Goal: Task Accomplishment & Management: Use online tool/utility

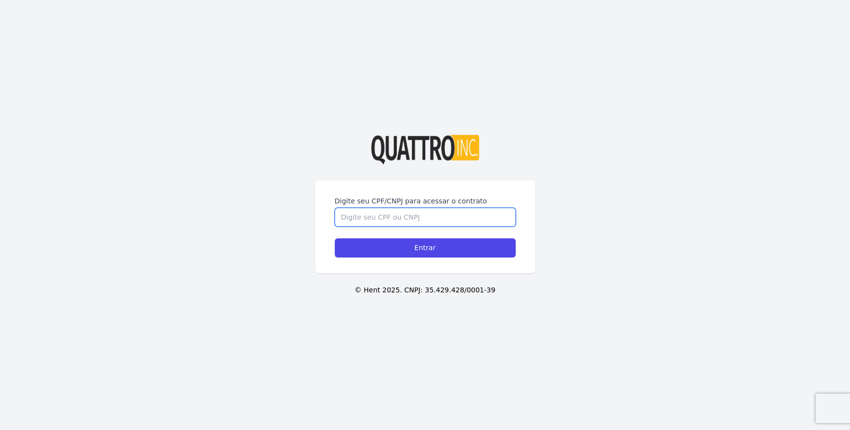
click at [458, 217] on input "Digite seu CPF/CNPJ para acessar o contrato" at bounding box center [425, 217] width 181 height 19
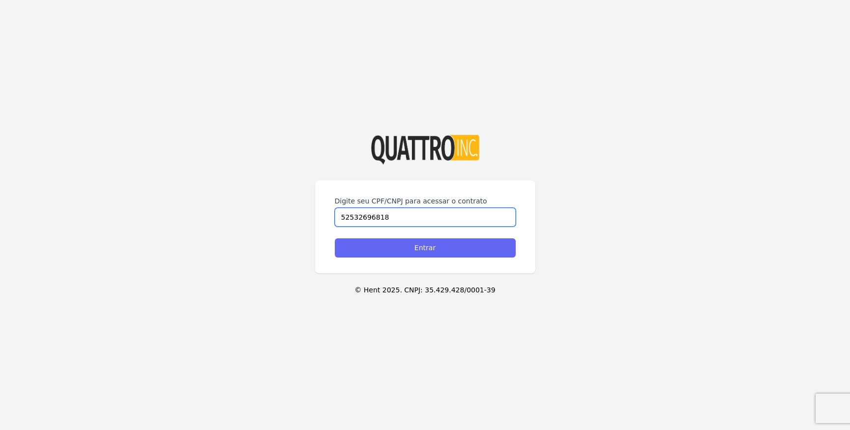
type input "52532696818"
click at [453, 249] on input "Entrar" at bounding box center [425, 247] width 181 height 19
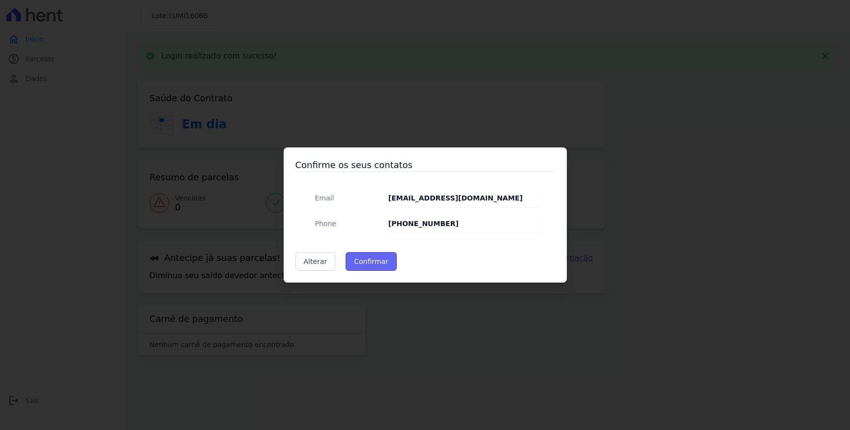
click at [367, 260] on button "Confirmar" at bounding box center [371, 261] width 51 height 19
type input "Contatos confirmados com sucesso."
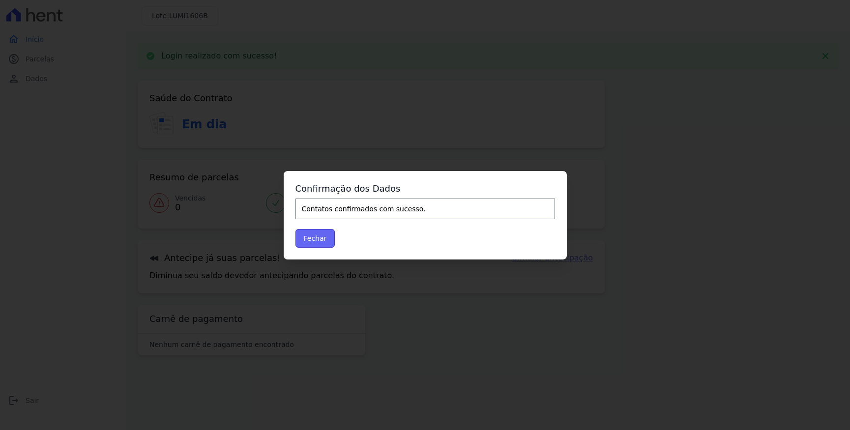
click at [322, 235] on button "Fechar" at bounding box center [315, 238] width 40 height 19
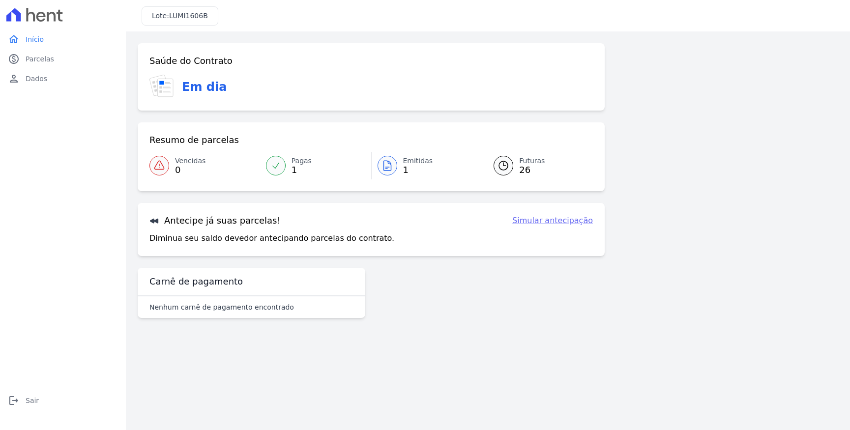
click at [519, 168] on span "26" at bounding box center [532, 170] width 26 height 8
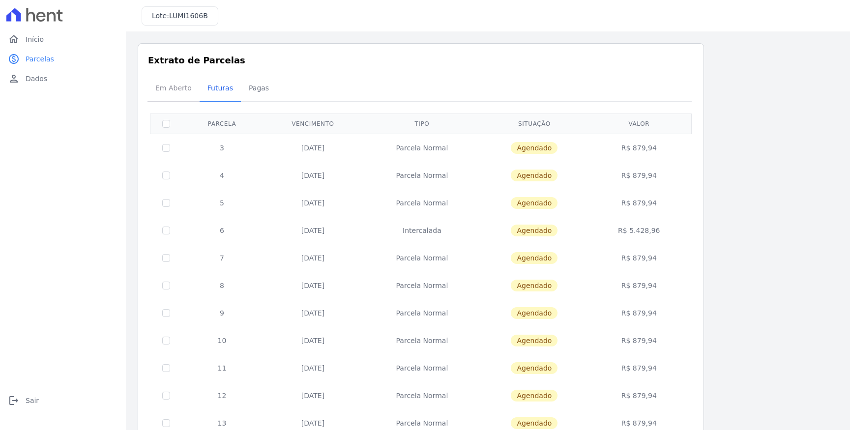
click at [173, 92] on span "Em Aberto" at bounding box center [173, 88] width 48 height 20
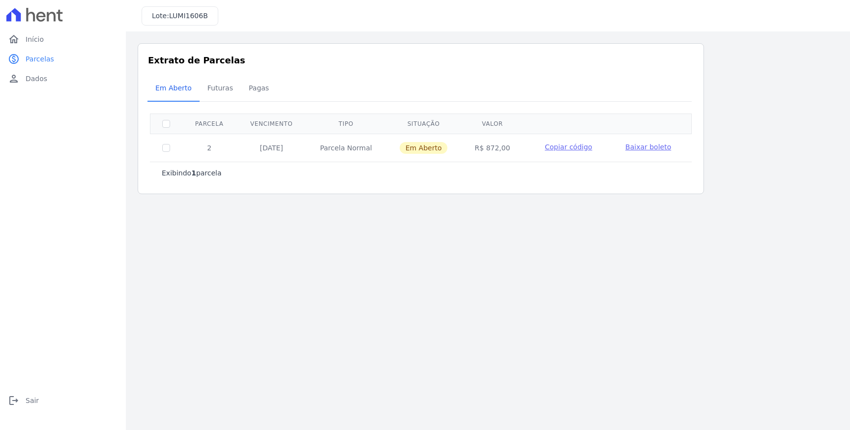
click at [261, 145] on td "[DATE]" at bounding box center [271, 148] width 70 height 28
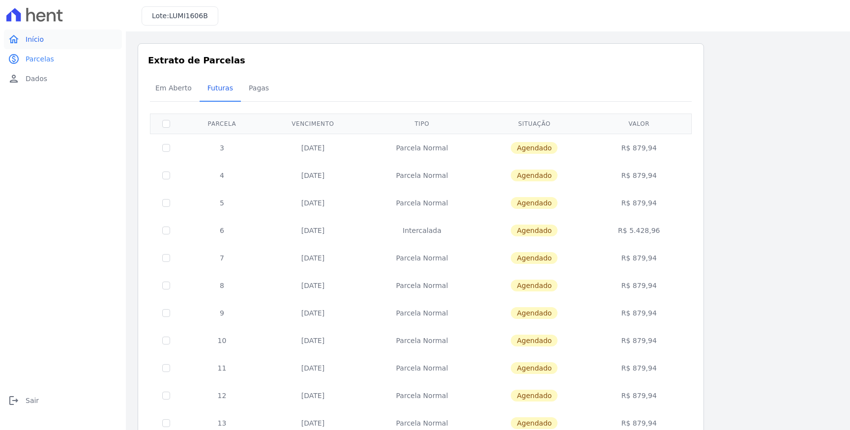
click at [46, 41] on link "home Início" at bounding box center [63, 39] width 118 height 20
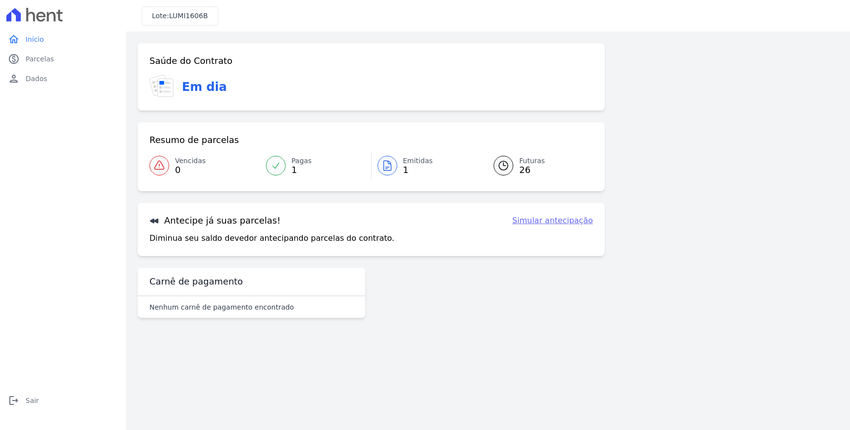
click at [284, 164] on div at bounding box center [276, 166] width 20 height 20
click at [394, 172] on div at bounding box center [388, 166] width 20 height 20
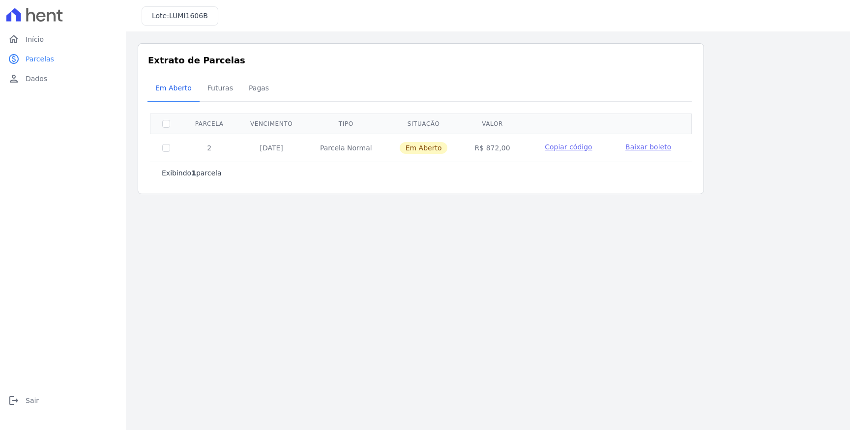
click at [221, 334] on main "Listagem de parcelas Baixar PDF Extrato de Parcelas Em Aberto Futuras Pagas 0 s…" at bounding box center [488, 230] width 724 height 399
click at [43, 80] on span "Dados" at bounding box center [37, 79] width 22 height 10
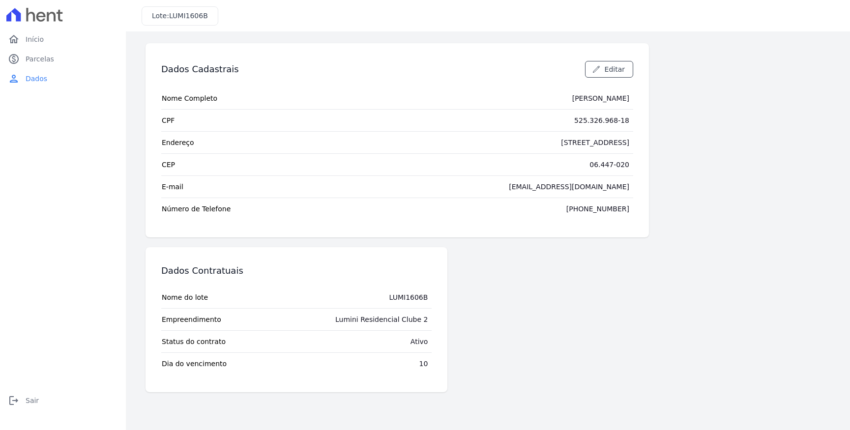
drag, startPoint x: 117, startPoint y: 220, endPoint x: 117, endPoint y: 199, distance: 21.1
click at [117, 220] on div "home Início home Início paid Parcelas paid Parcelas person Dados person Dados l…" at bounding box center [63, 225] width 118 height 393
click at [46, 14] on icon at bounding box center [34, 15] width 57 height 14
click at [32, 36] on span "Início" at bounding box center [35, 39] width 18 height 10
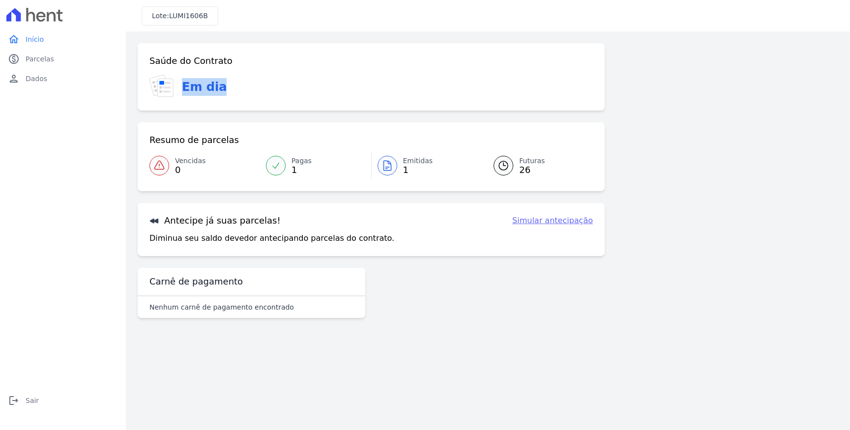
drag, startPoint x: 184, startPoint y: 87, endPoint x: 347, endPoint y: 127, distance: 168.3
click at [274, 116] on div "Saúde do Contrato Em dia Resumo de parcelas Vencidas 0 Pagas 1 Emitidas 1 Futur…" at bounding box center [371, 149] width 467 height 213
click at [206, 178] on link "Vencidas 0" at bounding box center [204, 166] width 111 height 28
click at [514, 171] on link "Futuras 26" at bounding box center [537, 166] width 111 height 28
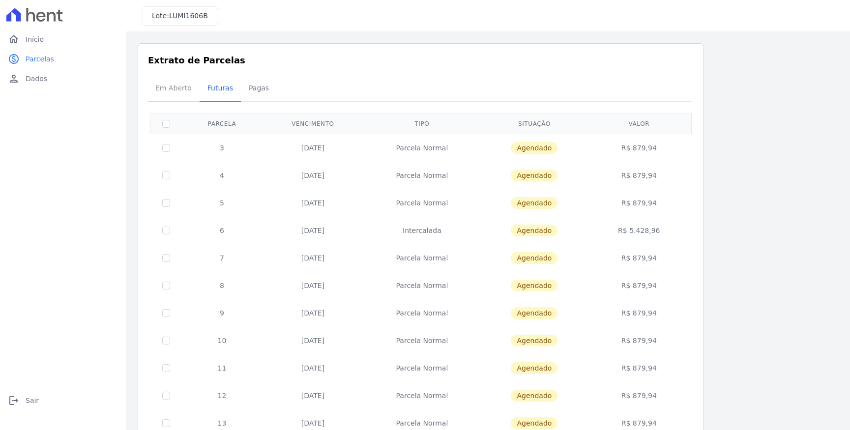
click at [187, 94] on span "Em Aberto" at bounding box center [173, 88] width 48 height 20
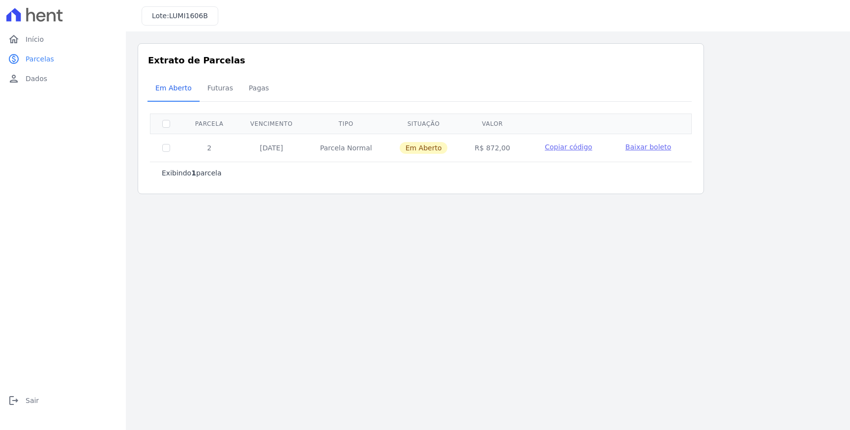
drag, startPoint x: 212, startPoint y: 150, endPoint x: 219, endPoint y: 150, distance: 6.4
click at [219, 150] on td "2" at bounding box center [209, 148] width 55 height 28
click at [37, 43] on span "Início" at bounding box center [35, 39] width 18 height 10
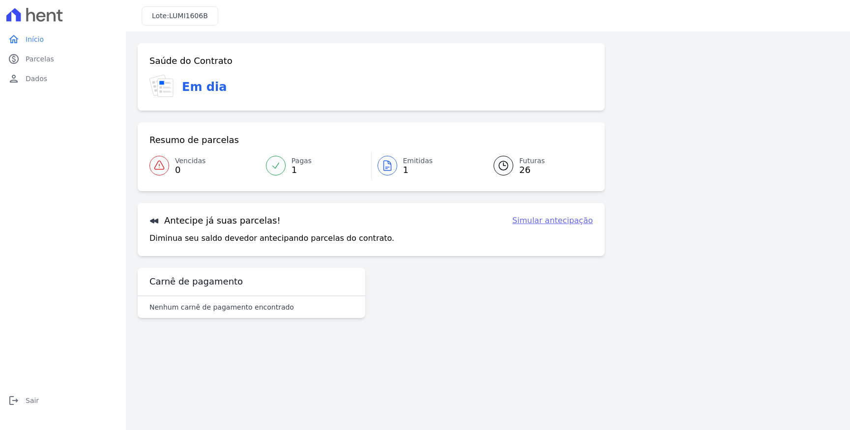
click at [285, 176] on link "Pagas 1" at bounding box center [315, 166] width 111 height 28
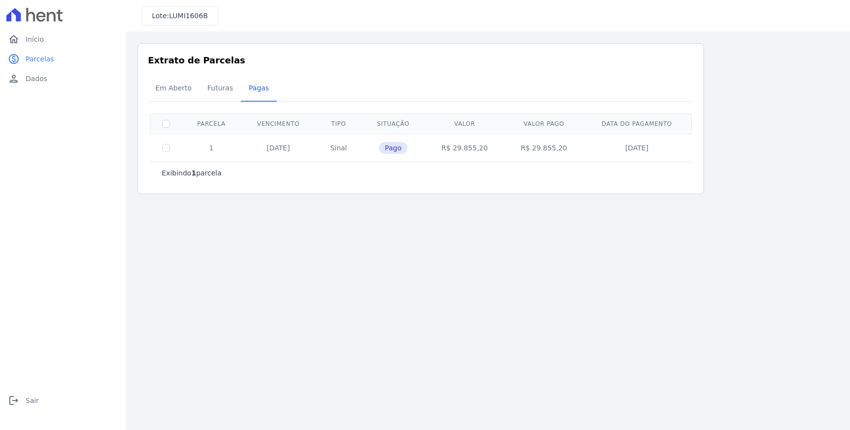
drag, startPoint x: 452, startPoint y: 151, endPoint x: 492, endPoint y: 156, distance: 40.7
click at [493, 153] on td "R$ 29.855,20" at bounding box center [464, 148] width 79 height 28
click at [171, 93] on span "Em Aberto" at bounding box center [173, 88] width 48 height 20
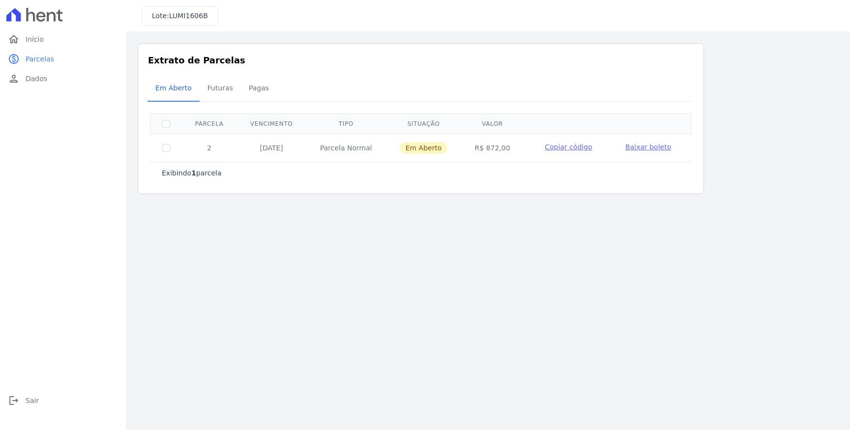
drag, startPoint x: 255, startPoint y: 147, endPoint x: 278, endPoint y: 150, distance: 23.3
click at [278, 150] on td "15/09/2025" at bounding box center [271, 148] width 70 height 28
drag, startPoint x: 486, startPoint y: 149, endPoint x: 517, endPoint y: 150, distance: 31.0
click at [517, 150] on td "R$ 872,00" at bounding box center [492, 148] width 62 height 28
click at [492, 167] on div "Exibindo 1 parcela" at bounding box center [421, 173] width 542 height 22
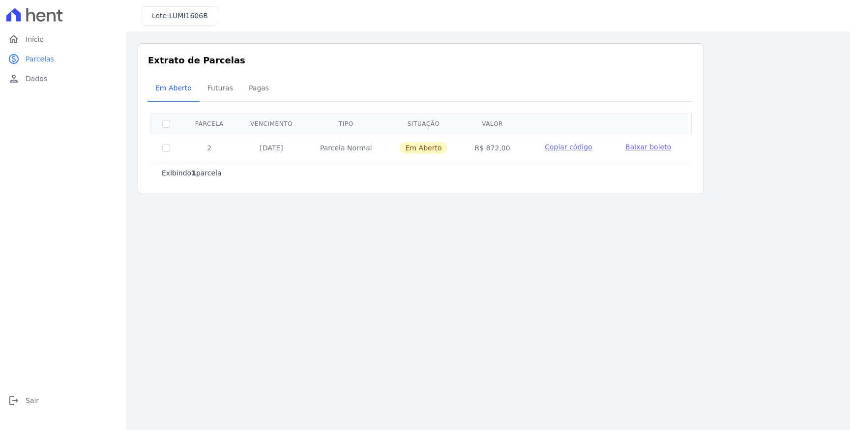
drag, startPoint x: 487, startPoint y: 149, endPoint x: 510, endPoint y: 146, distance: 23.4
click at [510, 146] on td "R$ 872,00" at bounding box center [492, 148] width 62 height 28
click at [519, 197] on div "Listagem de parcelas Baixar PDF Extrato de Parcelas Em Aberto Futuras Pagas 0 s…" at bounding box center [488, 118] width 724 height 175
click at [233, 90] on link "Futuras" at bounding box center [220, 89] width 41 height 26
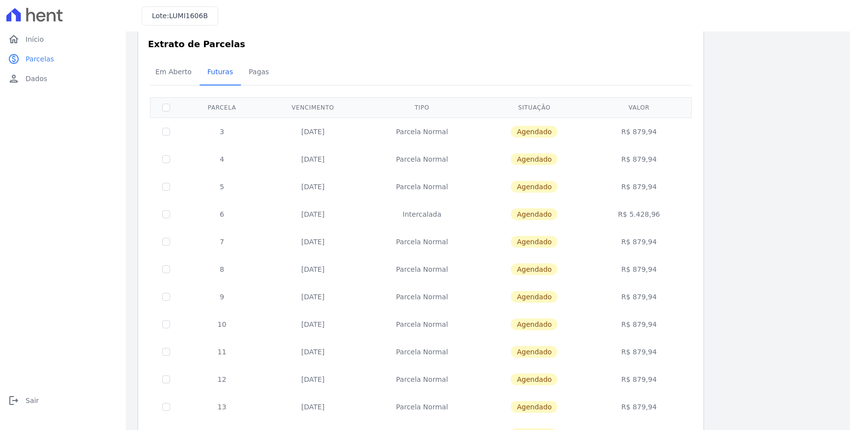
scroll to position [49, 0]
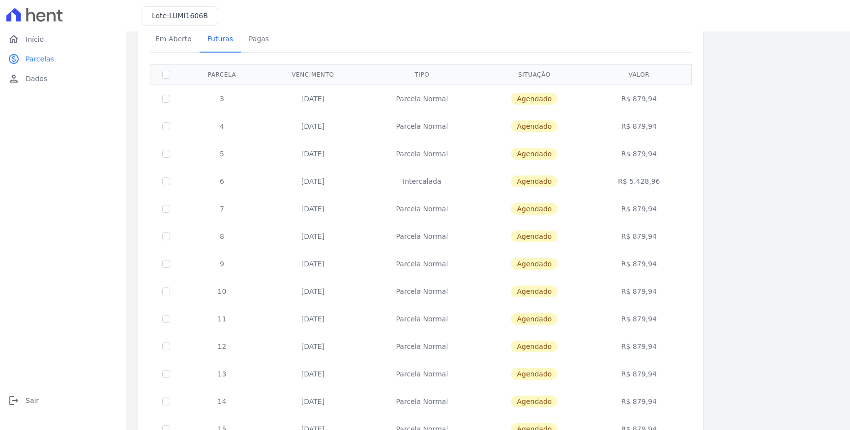
drag, startPoint x: 633, startPoint y: 182, endPoint x: 668, endPoint y: 185, distance: 34.5
click at [668, 185] on td "R$ 5.428,96" at bounding box center [639, 182] width 101 height 28
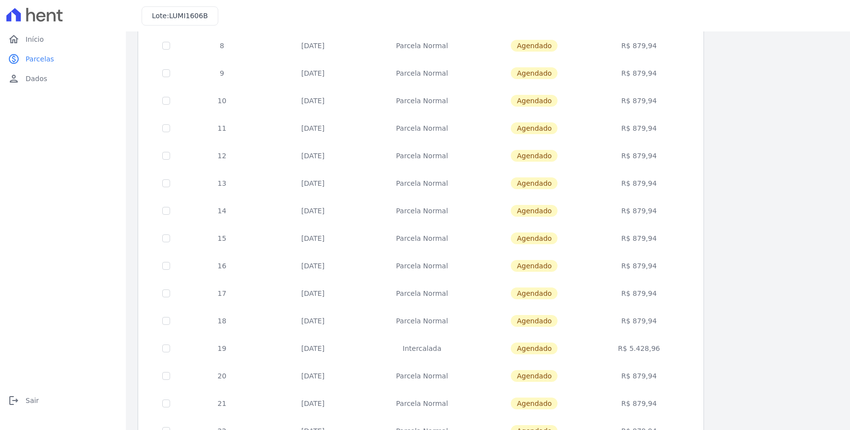
scroll to position [295, 0]
click at [663, 407] on link "2" at bounding box center [659, 405] width 21 height 19
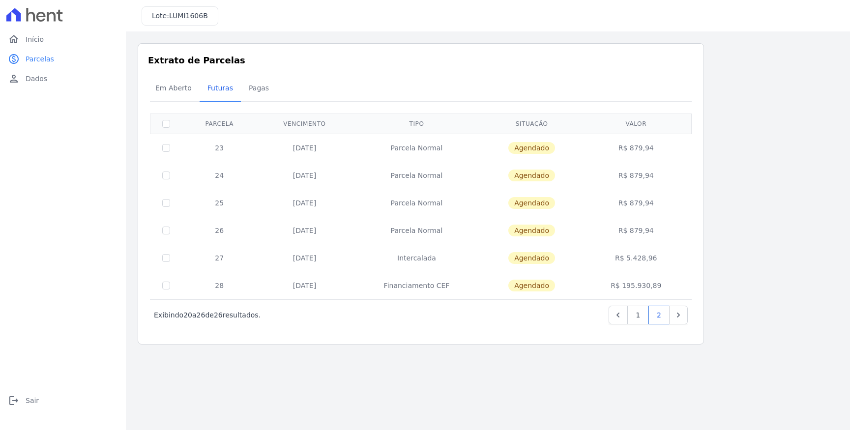
drag, startPoint x: 295, startPoint y: 257, endPoint x: 395, endPoint y: 263, distance: 99.5
click at [395, 263] on tr "27 30/09/2027 Intercalada Agendado R$ 5.428,96" at bounding box center [420, 258] width 541 height 28
drag, startPoint x: 640, startPoint y: 228, endPoint x: 668, endPoint y: 229, distance: 27.6
click at [668, 228] on td "R$ 879,94" at bounding box center [636, 231] width 107 height 28
drag, startPoint x: 679, startPoint y: 262, endPoint x: 719, endPoint y: 268, distance: 39.8
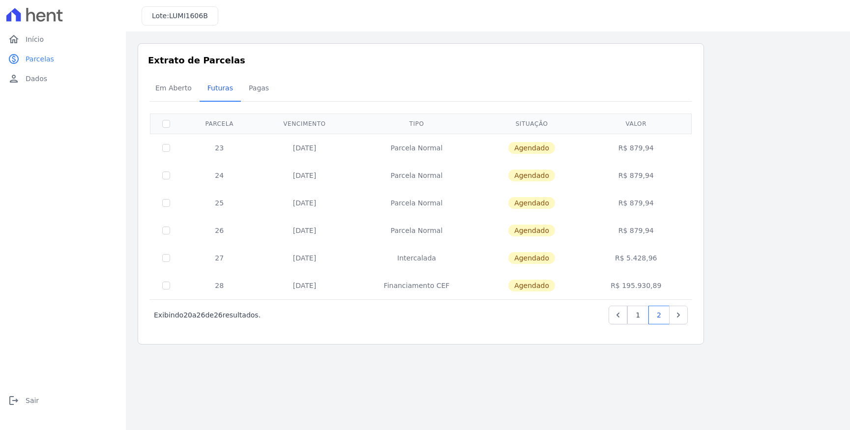
click at [701, 265] on div "Extrato de Parcelas Em Aberto Futuras Pagas 0 selecionada(s) ‹ Anterior Exibind…" at bounding box center [421, 193] width 566 height 301
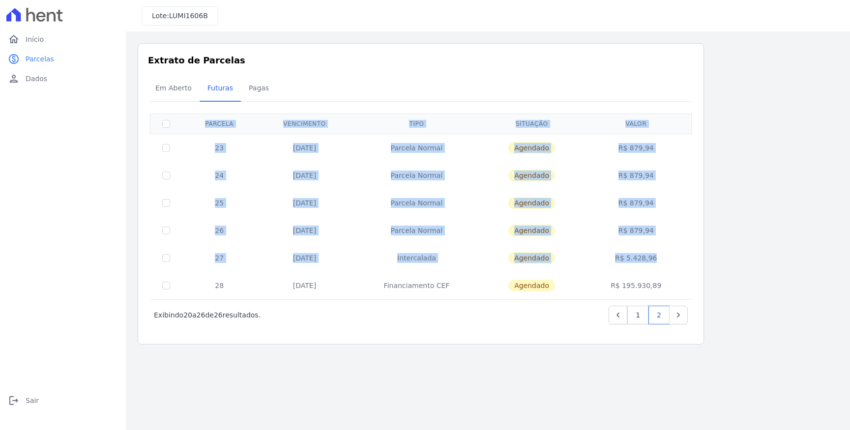
click at [678, 280] on td "R$ 195.930,89" at bounding box center [636, 286] width 107 height 28
drag, startPoint x: 676, startPoint y: 285, endPoint x: 722, endPoint y: 289, distance: 46.4
click at [710, 288] on div "Listagem de parcelas Baixar PDF Extrato de Parcelas Em Aberto Futuras Pagas 0 s…" at bounding box center [488, 193] width 701 height 301
click at [37, 41] on span "Início" at bounding box center [35, 39] width 18 height 10
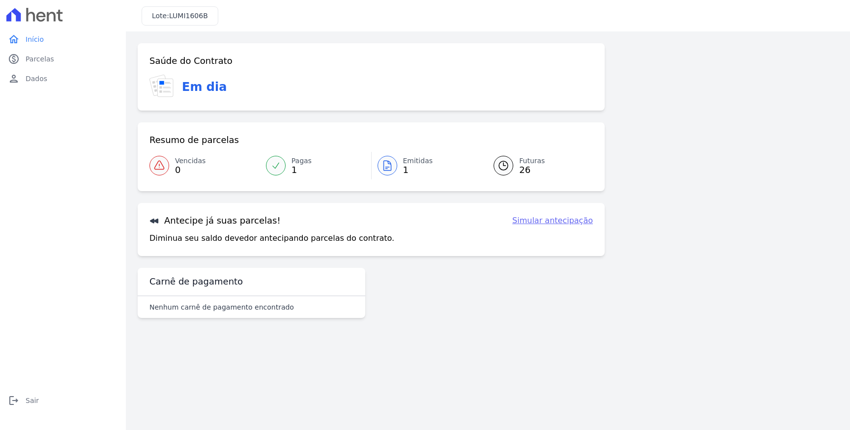
click at [506, 168] on icon at bounding box center [504, 166] width 12 height 12
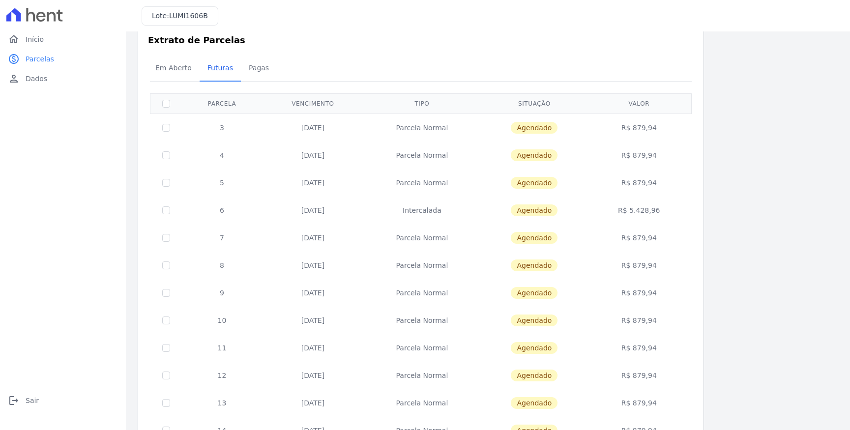
scroll to position [27, 0]
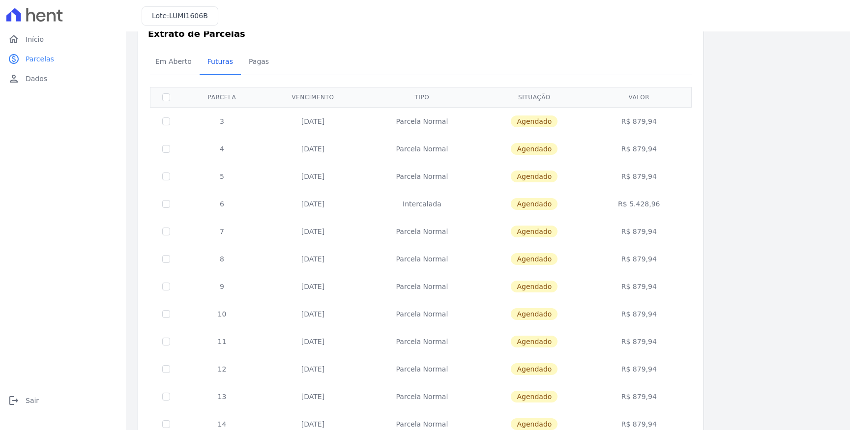
drag, startPoint x: 638, startPoint y: 122, endPoint x: 659, endPoint y: 126, distance: 21.6
click at [658, 126] on td "R$ 879,94" at bounding box center [639, 121] width 101 height 28
click at [734, 230] on div "Listagem de parcelas Baixar PDF Extrato de Parcelas Em Aberto Futuras Pagas 0 s…" at bounding box center [488, 360] width 701 height 687
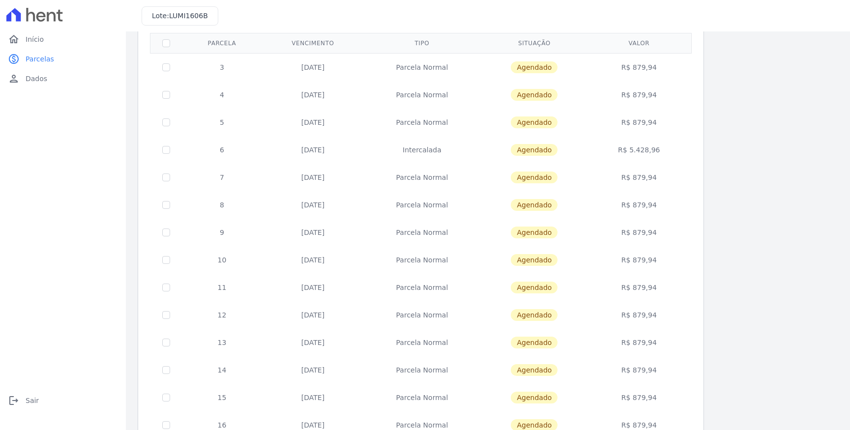
scroll to position [76, 0]
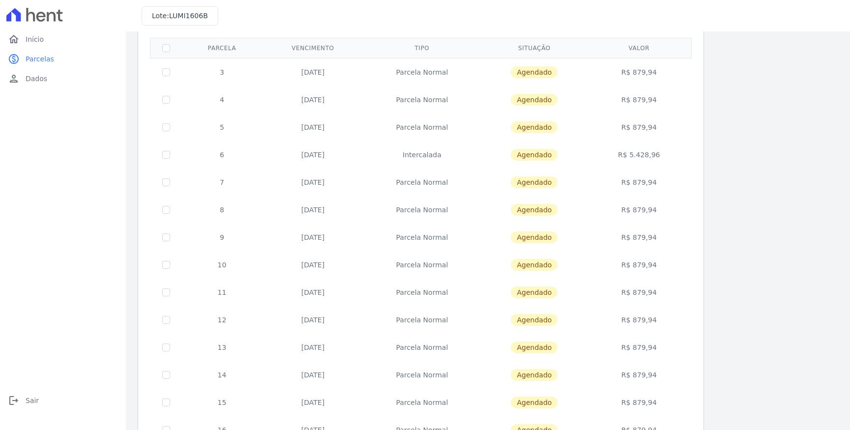
drag, startPoint x: 630, startPoint y: 150, endPoint x: 666, endPoint y: 156, distance: 35.8
click at [666, 156] on td "R$ 5.428,96" at bounding box center [639, 155] width 101 height 28
drag, startPoint x: 308, startPoint y: 155, endPoint x: 319, endPoint y: 157, distance: 10.9
click at [319, 157] on td "30/12/2025" at bounding box center [313, 155] width 102 height 28
click at [731, 191] on div "Listagem de parcelas Baixar PDF Extrato de Parcelas Em Aberto Futuras Pagas 0 s…" at bounding box center [488, 311] width 701 height 687
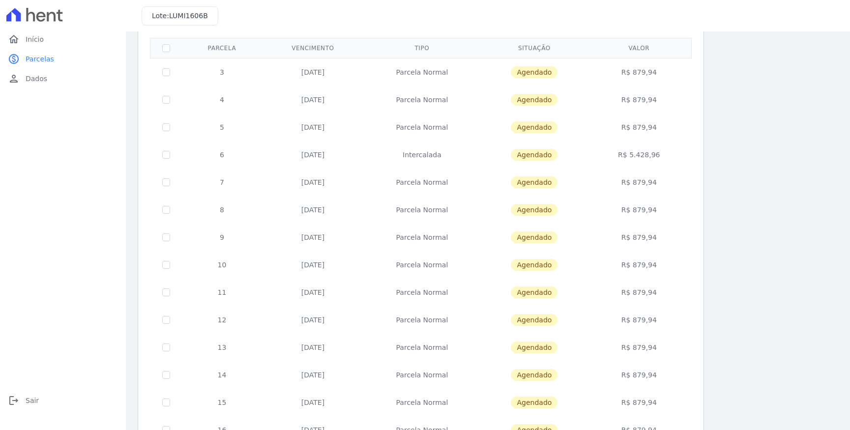
drag, startPoint x: 636, startPoint y: 184, endPoint x: 651, endPoint y: 186, distance: 15.3
click at [651, 186] on td "R$ 879,94" at bounding box center [639, 183] width 101 height 28
drag, startPoint x: 309, startPoint y: 183, endPoint x: 318, endPoint y: 184, distance: 8.9
click at [318, 184] on td "10/01/2026" at bounding box center [313, 183] width 102 height 28
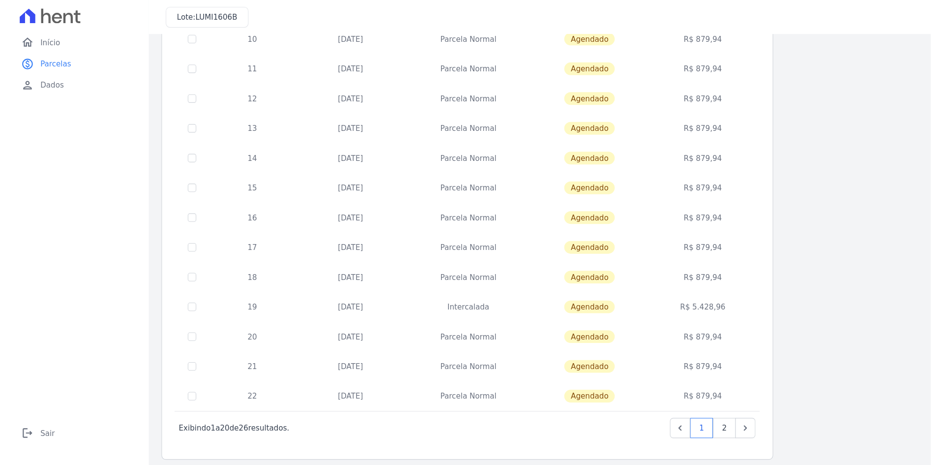
scroll to position [312, 0]
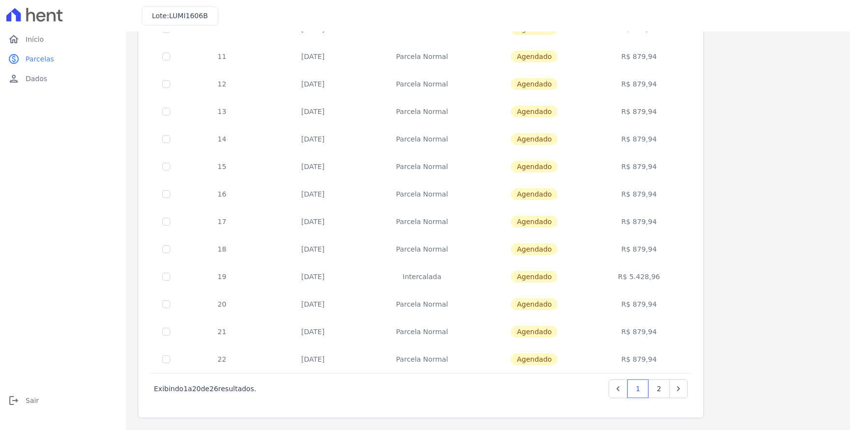
drag, startPoint x: 636, startPoint y: 279, endPoint x: 664, endPoint y: 280, distance: 28.1
click at [664, 280] on td "R$ 5.428,96" at bounding box center [639, 277] width 101 height 28
click at [324, 303] on td "10/01/2027" at bounding box center [313, 305] width 102 height 28
drag, startPoint x: 311, startPoint y: 303, endPoint x: 336, endPoint y: 304, distance: 25.1
click at [334, 304] on td "10/01/2027" at bounding box center [313, 305] width 102 height 28
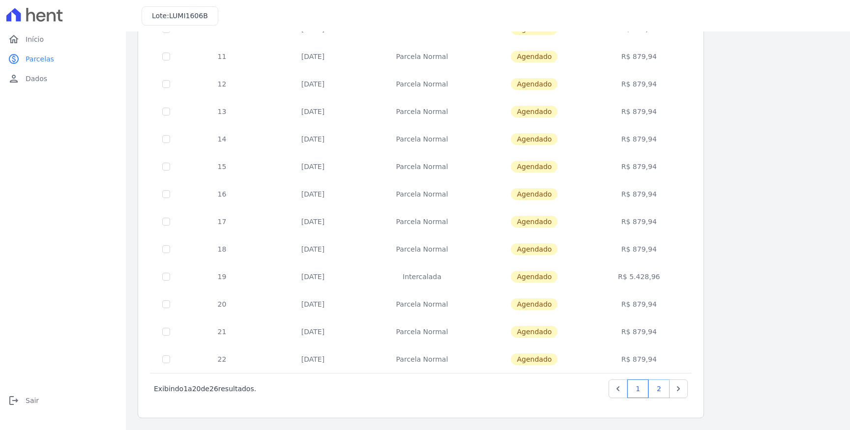
click at [659, 394] on link "2" at bounding box center [659, 389] width 21 height 19
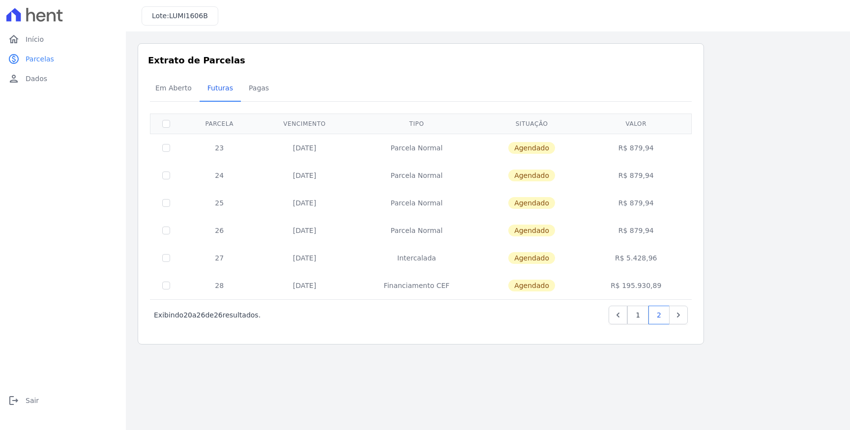
drag, startPoint x: 306, startPoint y: 230, endPoint x: 328, endPoint y: 230, distance: 22.1
click at [328, 230] on td "10/07/2027" at bounding box center [304, 231] width 95 height 28
click at [305, 232] on td "10/07/2027" at bounding box center [304, 231] width 95 height 28
click at [309, 258] on td "30/09/2027" at bounding box center [304, 258] width 95 height 28
drag, startPoint x: 301, startPoint y: 233, endPoint x: 309, endPoint y: 233, distance: 7.4
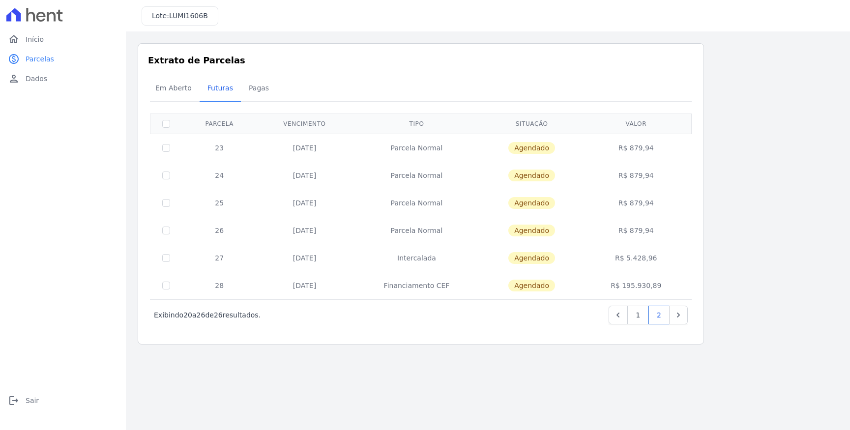
click at [309, 233] on td "10/07/2027" at bounding box center [304, 231] width 95 height 28
click at [360, 244] on td "Intercalada" at bounding box center [416, 258] width 129 height 28
drag, startPoint x: 300, startPoint y: 227, endPoint x: 325, endPoint y: 235, distance: 26.6
click at [324, 235] on td "10/07/2027" at bounding box center [304, 231] width 95 height 28
click at [361, 267] on tr "27 30/09/2027 Intercalada Agendado R$ 5.428,96" at bounding box center [420, 258] width 541 height 28
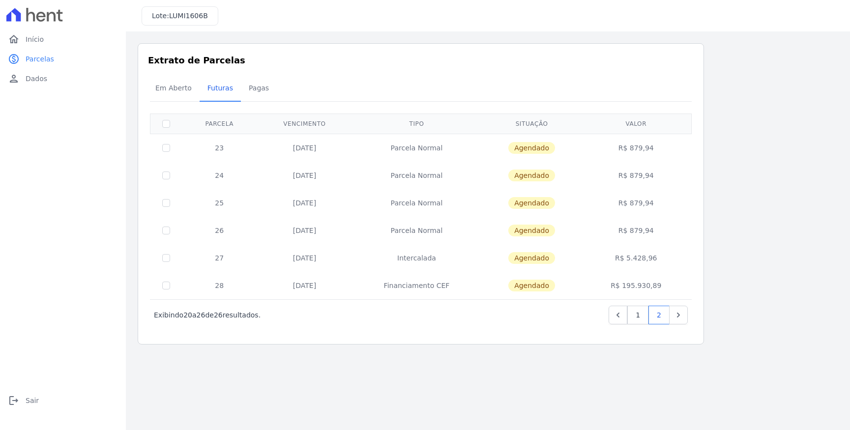
click at [398, 247] on td "Intercalada" at bounding box center [416, 258] width 129 height 28
drag, startPoint x: 629, startPoint y: 261, endPoint x: 654, endPoint y: 259, distance: 24.7
click at [659, 259] on td "R$ 5.428,96" at bounding box center [636, 258] width 107 height 28
click at [646, 259] on td "R$ 5.428,96" at bounding box center [636, 258] width 107 height 28
click at [684, 234] on td "R$ 879,94" at bounding box center [636, 231] width 107 height 28
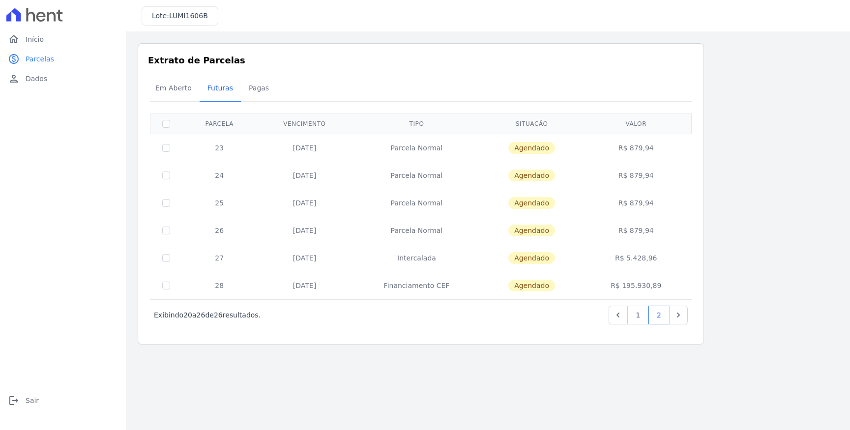
drag, startPoint x: 632, startPoint y: 174, endPoint x: 650, endPoint y: 173, distance: 18.2
click at [649, 173] on td "R$ 879,94" at bounding box center [636, 176] width 107 height 28
click at [134, 346] on div "Listagem de parcelas Baixar PDF Extrato de Parcelas Em Aberto Futuras Pagas 0 s…" at bounding box center [488, 193] width 724 height 325
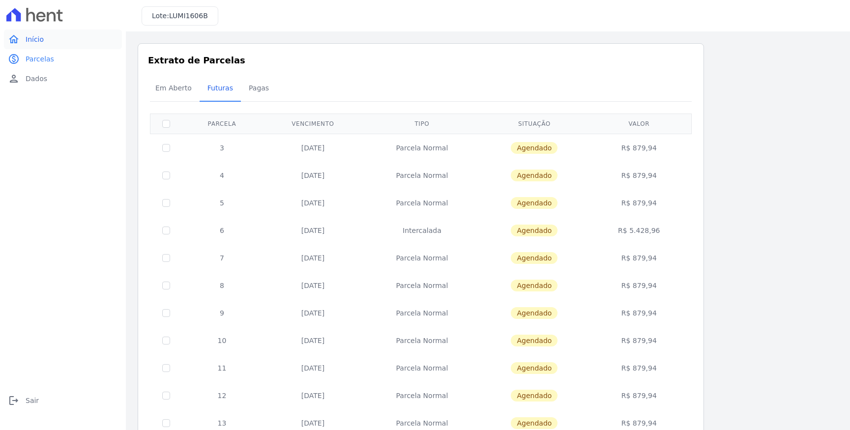
click at [35, 46] on link "home Início" at bounding box center [63, 39] width 118 height 20
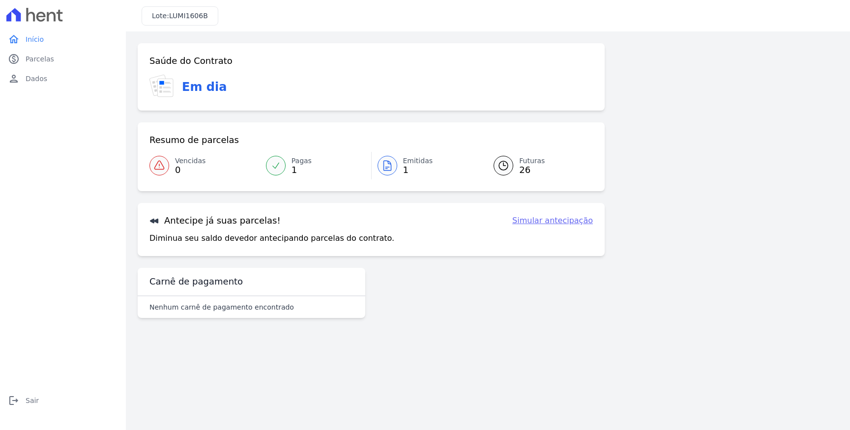
click at [539, 223] on link "Simular antecipação" at bounding box center [552, 221] width 81 height 12
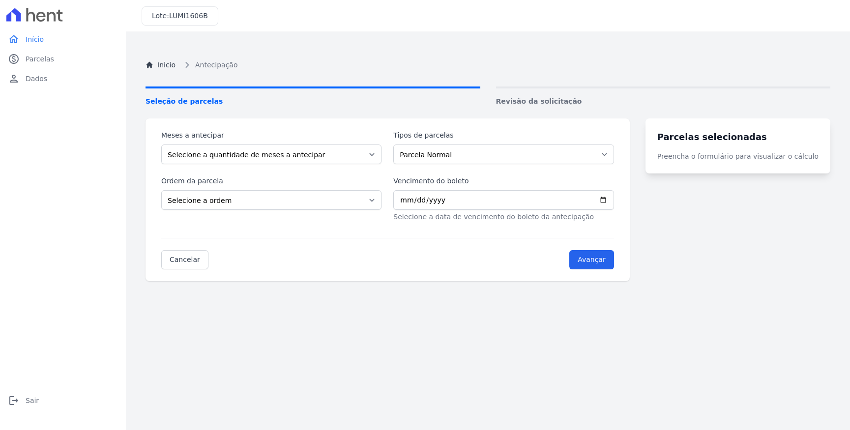
drag, startPoint x: 235, startPoint y: 95, endPoint x: 227, endPoint y: 94, distance: 7.9
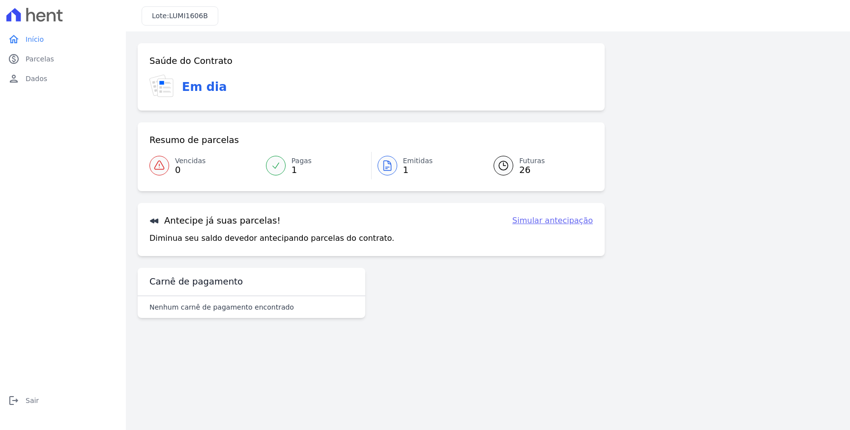
click at [422, 168] on span "1" at bounding box center [418, 170] width 30 height 8
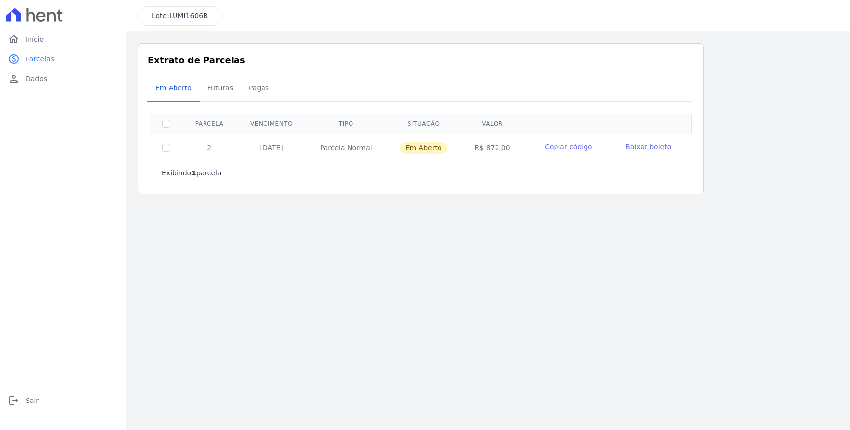
drag, startPoint x: 490, startPoint y: 150, endPoint x: 506, endPoint y: 151, distance: 16.2
click at [506, 151] on td "R$ 872,00" at bounding box center [492, 148] width 62 height 28
click at [553, 296] on main "Listagem de parcelas Baixar PDF Extrato de Parcelas Em Aberto Futuras Pagas 0 s…" at bounding box center [488, 230] width 724 height 399
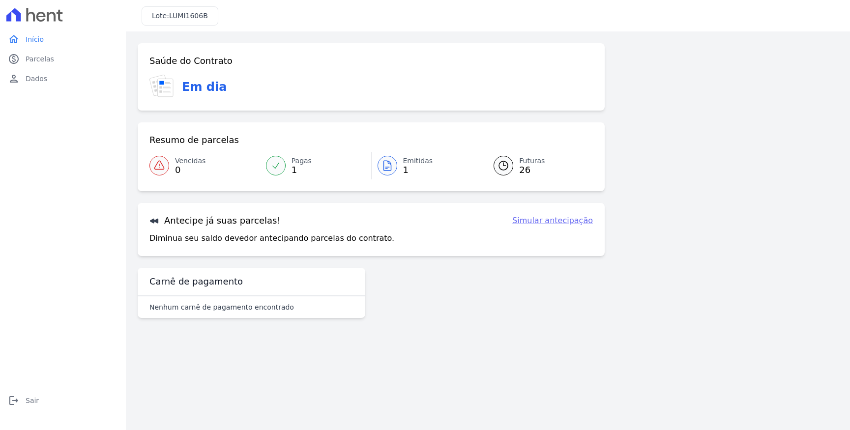
click at [543, 217] on link "Simular antecipação" at bounding box center [552, 221] width 81 height 12
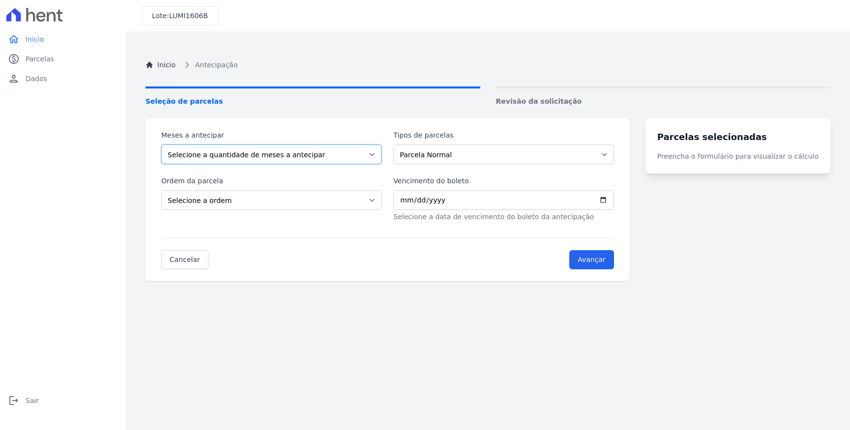
click at [311, 148] on select "Selecione a quantidade de meses a antecipar 1 2 3 4 5 6 7 8 9 10 11 12 13 14 15…" at bounding box center [271, 155] width 220 height 20
click at [161, 145] on select "Selecione a quantidade de meses a antecipar 1 2 3 4 5 6 7 8 9 10 11 12 13 14 15…" at bounding box center [271, 155] width 220 height 20
drag, startPoint x: 232, startPoint y: 155, endPoint x: 232, endPoint y: 164, distance: 8.9
click at [232, 155] on select "Selecione a quantidade de meses a antecipar 1 2 3 4 5 6 7 8 9 10 11 12 13 14 15…" at bounding box center [271, 155] width 220 height 20
select select "23"
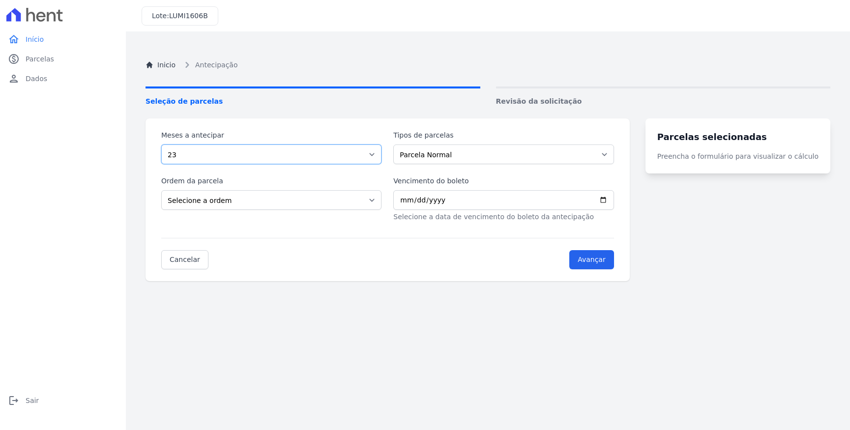
click at [161, 145] on select "Selecione a quantidade de meses a antecipar 1 2 3 4 5 6 7 8 9 10 11 12 13 14 15…" at bounding box center [271, 155] width 220 height 20
click at [352, 199] on select "Selecione a ordem Últimas parcelas Primeiras parcelas" at bounding box center [271, 200] width 220 height 20
click at [317, 195] on select "Selecione a ordem Últimas parcelas Primeiras parcelas" at bounding box center [271, 200] width 220 height 20
click at [444, 153] on select "Parcela Normal Intercalada Financiamento CEF" at bounding box center [503, 155] width 220 height 20
click at [400, 145] on select "Parcela Normal Intercalada Financiamento CEF" at bounding box center [503, 155] width 220 height 20
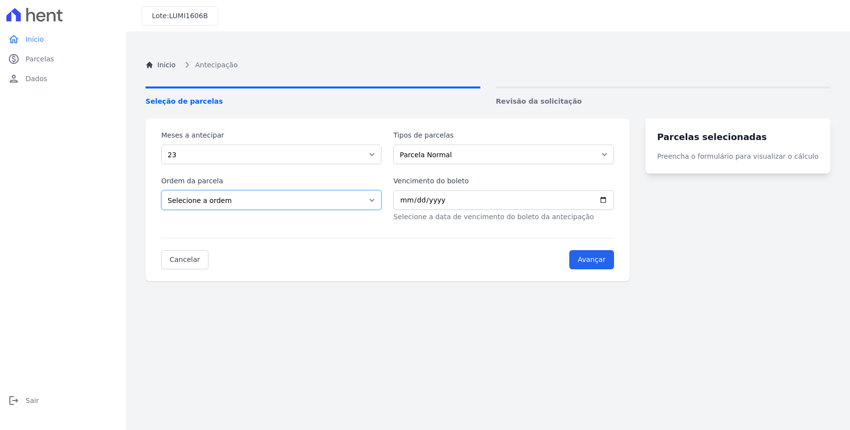
click at [272, 204] on select "Selecione a ordem Últimas parcelas Primeiras parcelas" at bounding box center [271, 200] width 220 height 20
select select "ending"
click at [161, 190] on select "Selecione a ordem Últimas parcelas Primeiras parcelas" at bounding box center [271, 200] width 220 height 20
click at [450, 198] on input "Vencimento do boleto" at bounding box center [503, 200] width 220 height 20
click at [604, 264] on input "Avançar" at bounding box center [591, 259] width 45 height 19
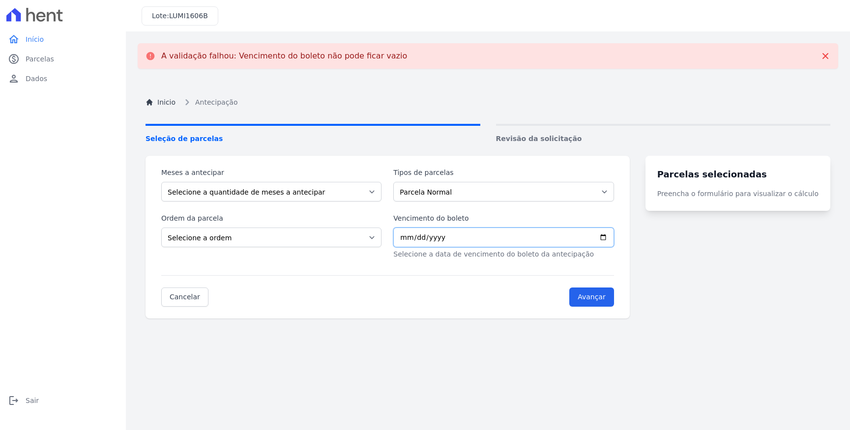
click at [417, 235] on input "Vencimento do boleto" at bounding box center [503, 238] width 220 height 20
type input "2025-09-20"
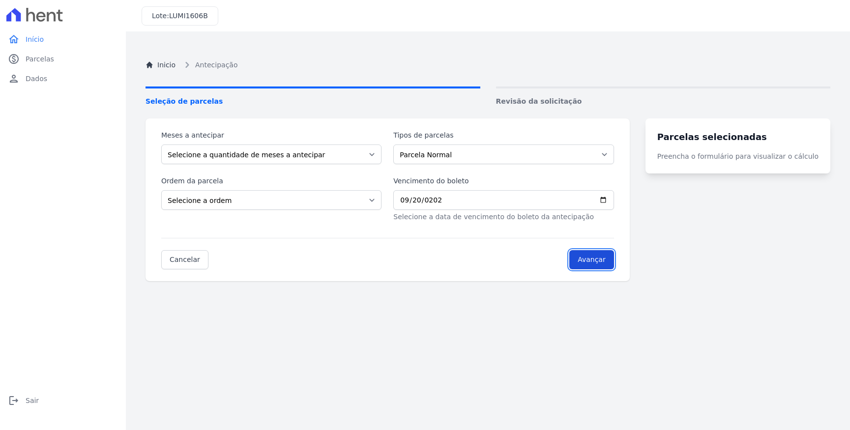
click at [613, 266] on input "Avançar" at bounding box center [591, 259] width 45 height 19
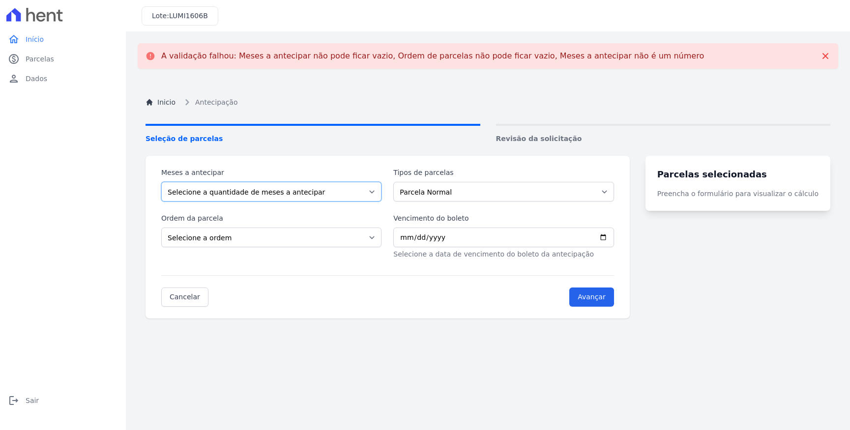
click at [280, 186] on select "Selecione a quantidade de meses a antecipar 1 2 3 4 5 6 7 8 9 10 11 12 13 14 15…" at bounding box center [271, 192] width 220 height 20
select select "23"
click at [161, 182] on select "Selecione a quantidade de meses a antecipar 1 2 3 4 5 6 7 8 9 10 11 12 13 14 15…" at bounding box center [271, 192] width 220 height 20
click at [603, 296] on input "Avançar" at bounding box center [591, 297] width 45 height 19
click at [242, 238] on select "Selecione a ordem Últimas parcelas Primeiras parcelas" at bounding box center [271, 238] width 220 height 20
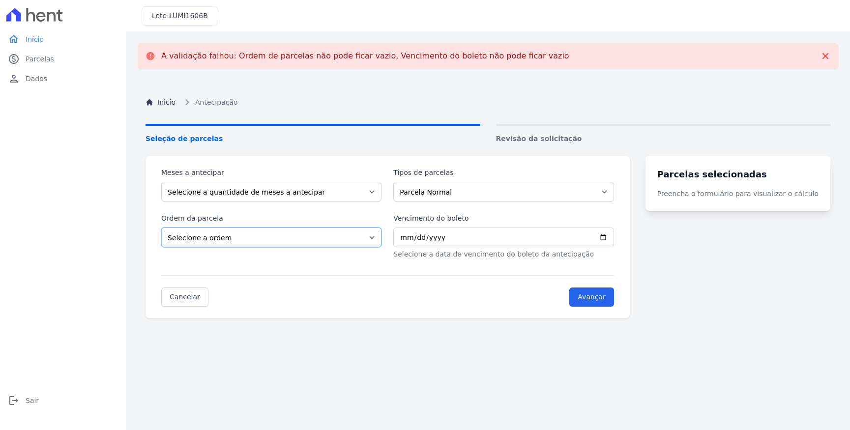
select select "beginning"
click at [161, 228] on select "Selecione a ordem Últimas parcelas Primeiras parcelas" at bounding box center [271, 238] width 220 height 20
click at [224, 196] on select "Selecione a quantidade de meses a antecipar 1 2 3 4 5 6 7 8 9 10 11 12 13 14 15…" at bounding box center [271, 192] width 220 height 20
select select "16"
click at [161, 182] on select "Selecione a quantidade de meses a antecipar 1 2 3 4 5 6 7 8 9 10 11 12 13 14 15…" at bounding box center [271, 192] width 220 height 20
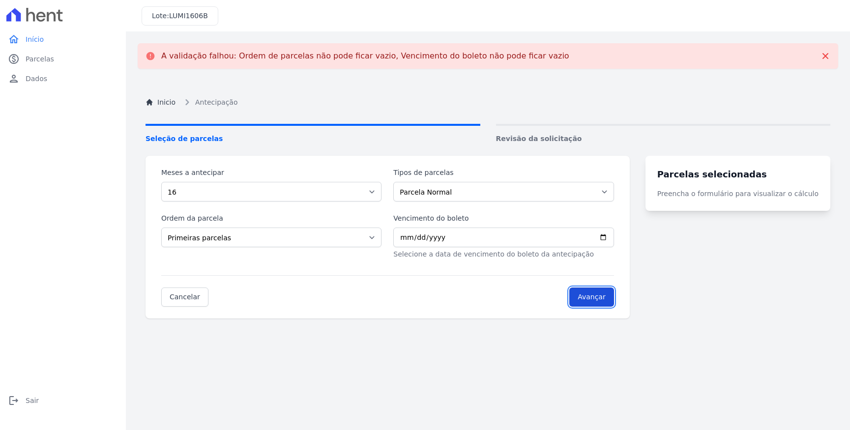
click at [596, 294] on input "Avançar" at bounding box center [591, 297] width 45 height 19
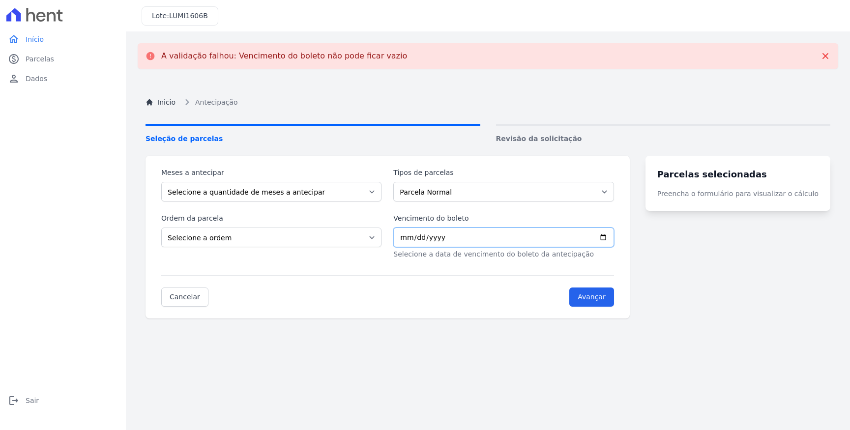
click at [413, 236] on input "Vencimento do boleto" at bounding box center [503, 238] width 220 height 20
click at [206, 235] on select "Selecione a ordem Últimas parcelas Primeiras parcelas" at bounding box center [271, 238] width 220 height 20
select select "ending"
click at [161, 228] on select "Selecione a ordem Últimas parcelas Primeiras parcelas" at bounding box center [271, 238] width 220 height 20
click at [299, 187] on select "Selecione a quantidade de meses a antecipar 1 2 3 4 5 6 7 8 9 10 11 12 13 14 15…" at bounding box center [271, 192] width 220 height 20
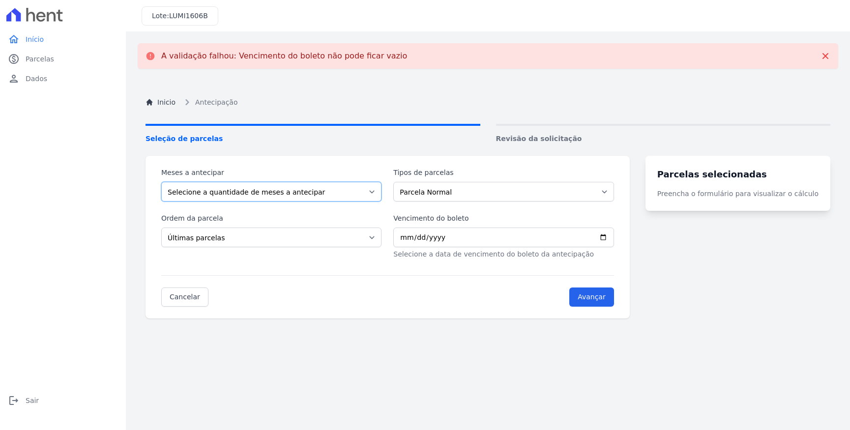
select select "23"
click at [161, 182] on select "Selecione a quantidade de meses a antecipar 1 2 3 4 5 6 7 8 9 10 11 12 13 14 15…" at bounding box center [271, 192] width 220 height 20
click at [412, 236] on input "Vencimento do boleto" at bounding box center [503, 238] width 220 height 20
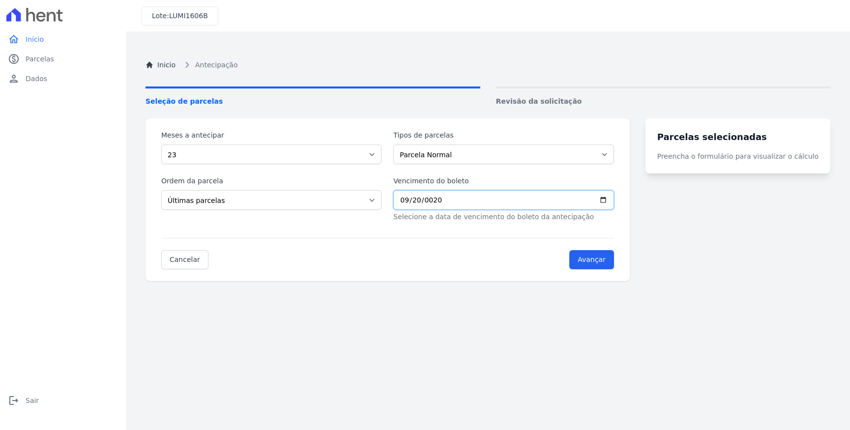
type input "0200-09-20"
type input "0025-09-20"
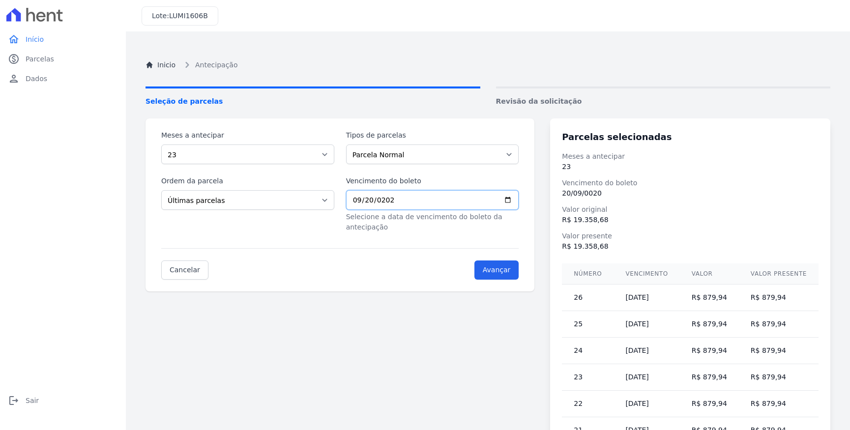
type input "2025-09-20"
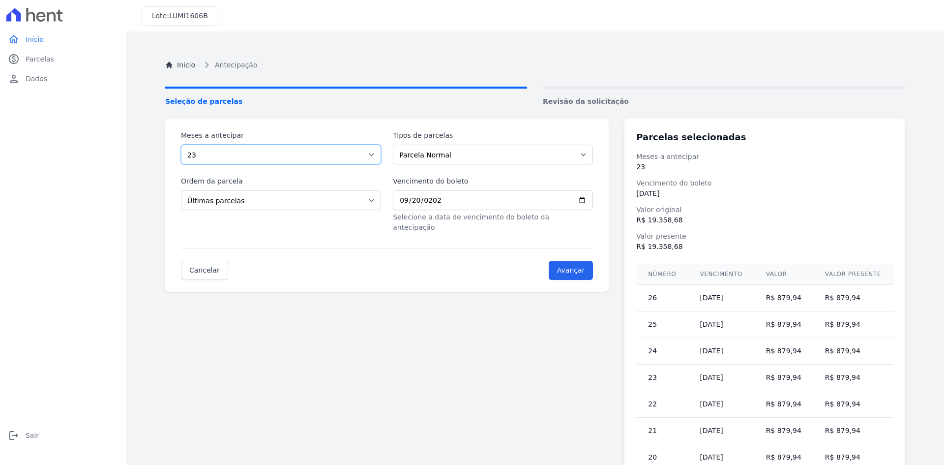
click at [331, 151] on select "Selecione a quantidade de meses a antecipar 1 2 3 4 5 6 7 8 9 10 11 12 13 14 15…" at bounding box center [281, 155] width 200 height 20
click at [381, 104] on span "Seleção de parcelas" at bounding box center [346, 101] width 362 height 10
click at [466, 157] on select "Parcela Normal Intercalada Financiamento CEF" at bounding box center [493, 155] width 200 height 20
click at [396, 145] on select "Parcela Normal Intercalada Financiamento CEF" at bounding box center [493, 155] width 200 height 20
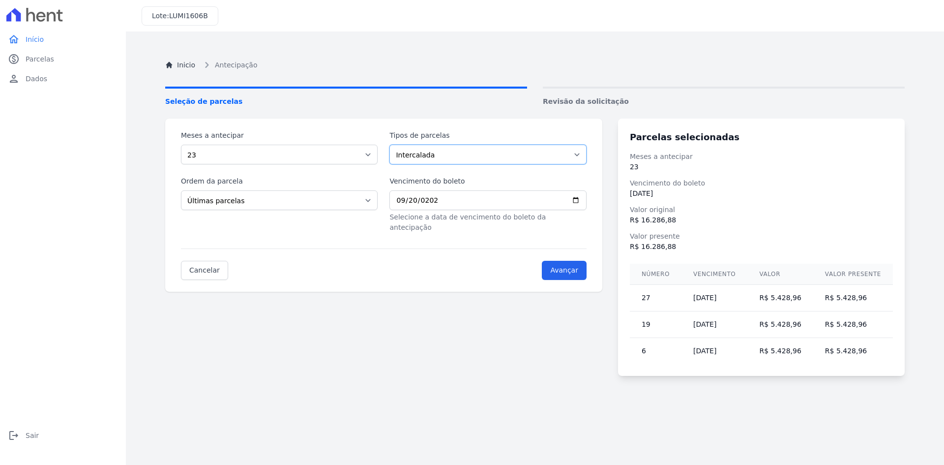
click at [510, 152] on select "Parcela Normal Intercalada Financiamento CEF" at bounding box center [487, 155] width 197 height 20
click at [393, 145] on select "Parcela Normal Intercalada Financiamento CEF" at bounding box center [487, 155] width 197 height 20
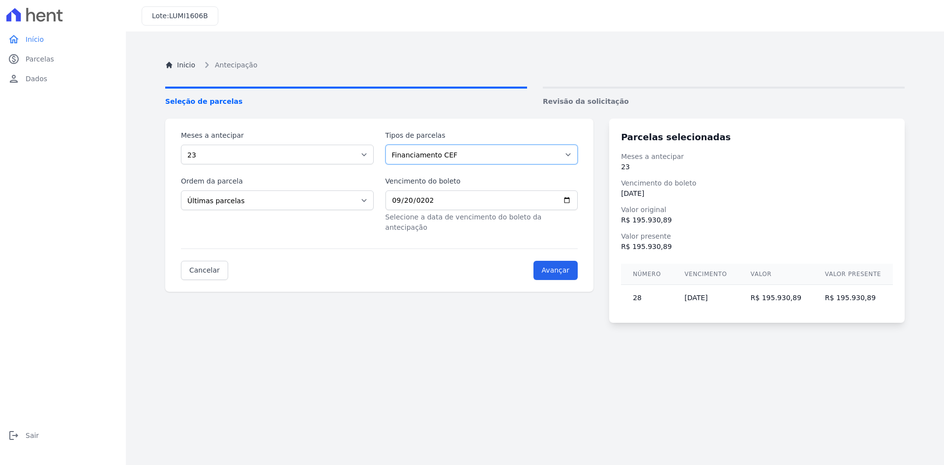
click at [499, 152] on select "Parcela Normal Intercalada Financiamento CEF" at bounding box center [481, 155] width 193 height 20
select select "standard"
click at [389, 145] on select "Parcela Normal Intercalada Financiamento CEF" at bounding box center [481, 155] width 193 height 20
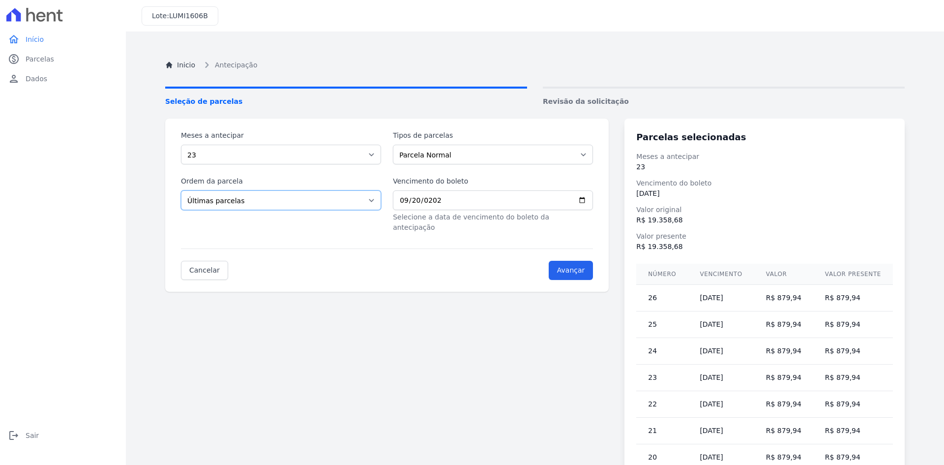
click at [329, 208] on select "Selecione a ordem Últimas parcelas Primeiras parcelas" at bounding box center [281, 200] width 200 height 20
select select "beginning"
click at [181, 190] on select "Selecione a ordem Últimas parcelas Primeiras parcelas" at bounding box center [281, 200] width 200 height 20
click at [554, 102] on span "Revisão da solicitação" at bounding box center [724, 101] width 362 height 10
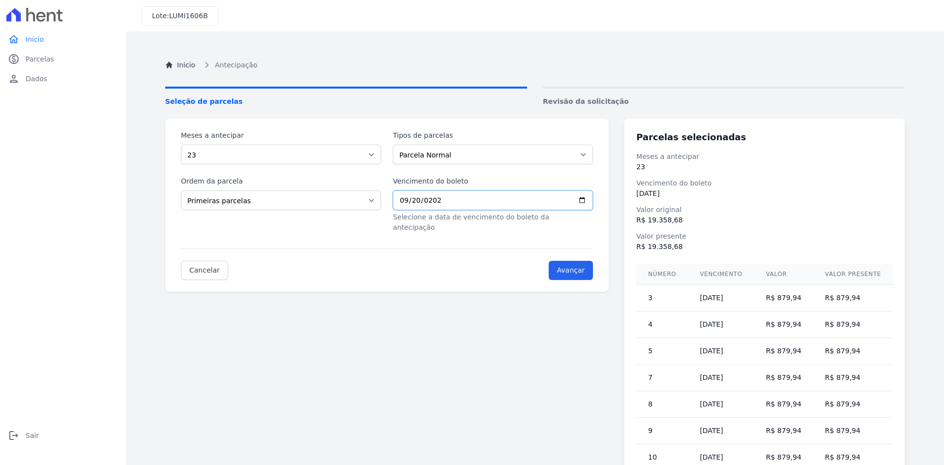
click at [410, 202] on input "2025-09-20" at bounding box center [493, 200] width 200 height 20
click at [409, 203] on input "2025-09-20" at bounding box center [493, 200] width 200 height 20
type input "2025-09-10"
type input "2027-07-10"
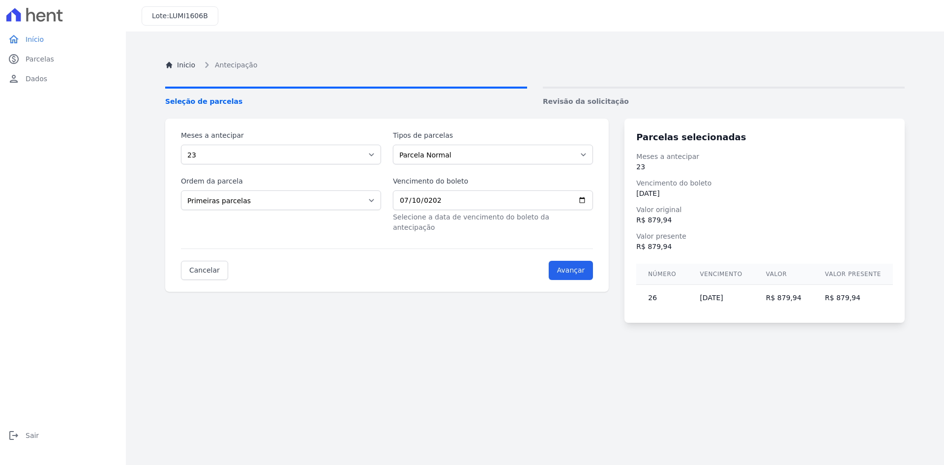
click at [833, 300] on td "R$ 879,94" at bounding box center [853, 298] width 80 height 27
click at [734, 294] on td "10/07/2027" at bounding box center [721, 298] width 66 height 27
click at [737, 302] on td "10/07/2027" at bounding box center [721, 298] width 66 height 27
drag, startPoint x: 832, startPoint y: 298, endPoint x: 807, endPoint y: 295, distance: 25.2
click at [832, 298] on td "R$ 879,94" at bounding box center [853, 298] width 80 height 27
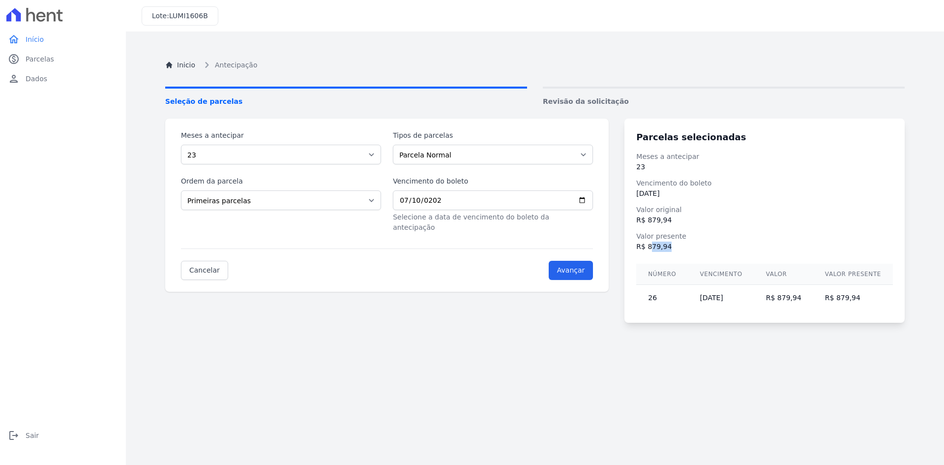
drag, startPoint x: 660, startPoint y: 250, endPoint x: 685, endPoint y: 250, distance: 24.6
click at [681, 250] on dd "R$ 879,94" at bounding box center [764, 246] width 257 height 10
click at [587, 262] on input "Avançar" at bounding box center [571, 270] width 45 height 19
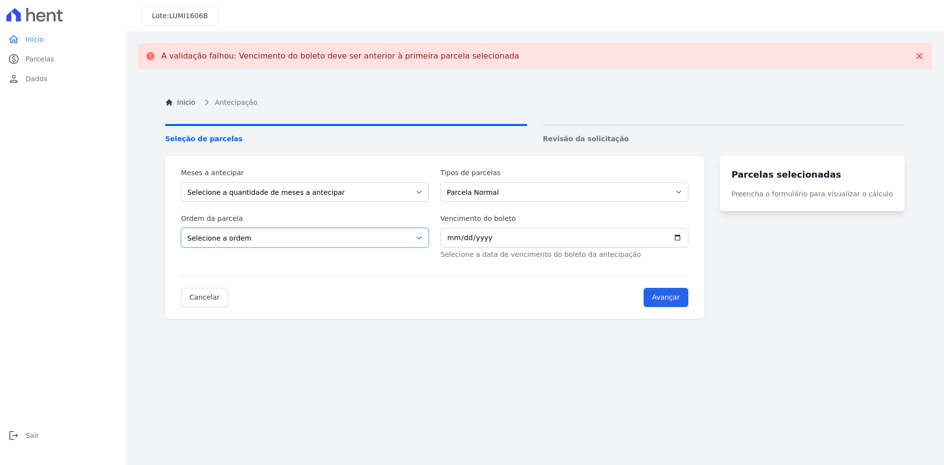
click at [243, 241] on select "Selecione a ordem Últimas parcelas Primeiras parcelas" at bounding box center [305, 238] width 248 height 20
select select "ending"
click at [181, 228] on select "Selecione a ordem Últimas parcelas Primeiras parcelas" at bounding box center [305, 238] width 248 height 20
click at [262, 197] on select "Selecione a quantidade de meses a antecipar 1 2 3 4 5 6 7 8 9 10 11 12 13 14 15…" at bounding box center [305, 192] width 248 height 20
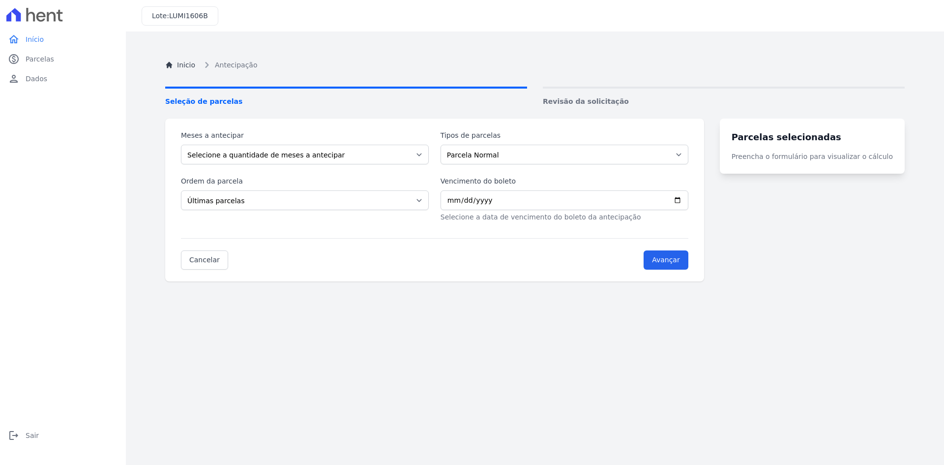
click at [564, 350] on div "Inicio Antecipação Seleção de parcelas Revisão da solicitação Meses a antecipar…" at bounding box center [534, 275] width 755 height 465
click at [497, 155] on select "Parcela Normal Intercalada Financiamento CEF" at bounding box center [565, 155] width 248 height 20
click at [446, 145] on select "Parcela Normal Intercalada Financiamento CEF" at bounding box center [565, 155] width 248 height 20
click at [456, 198] on input "Vencimento do boleto" at bounding box center [565, 200] width 248 height 20
type input "0202-07-10"
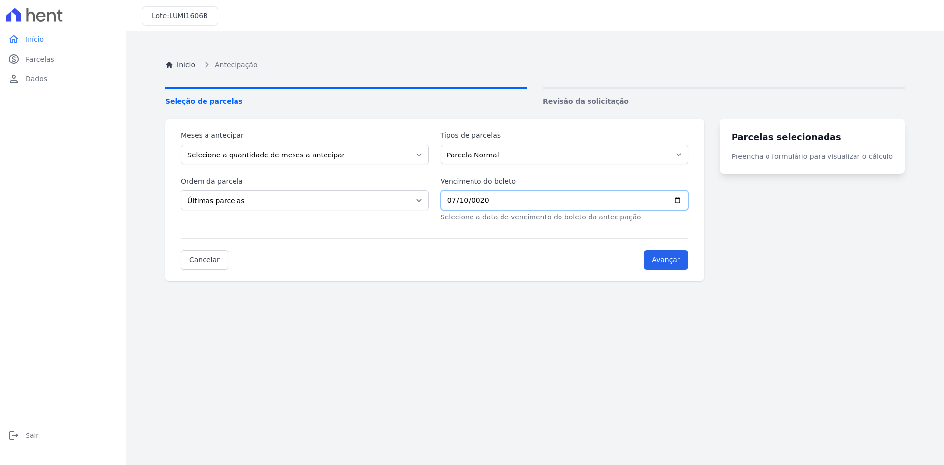
type input "275760-07-10"
type input "2027-07-10"
click at [644, 250] on input "Avançar" at bounding box center [666, 259] width 45 height 19
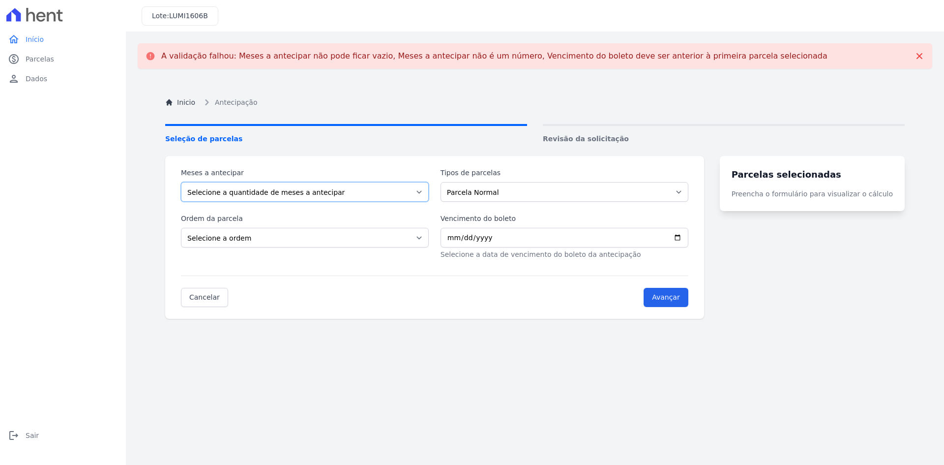
click at [268, 196] on select "Selecione a quantidade de meses a antecipar 1 2 3 4 5 6 7 8 9 10 11 12 13 14 15…" at bounding box center [305, 192] width 248 height 20
select select "23"
click at [181, 182] on select "Selecione a quantidade de meses a antecipar 1 2 3 4 5 6 7 8 9 10 11 12 13 14 15…" at bounding box center [305, 192] width 248 height 20
click at [460, 244] on input "Vencimento do boleto" at bounding box center [565, 238] width 248 height 20
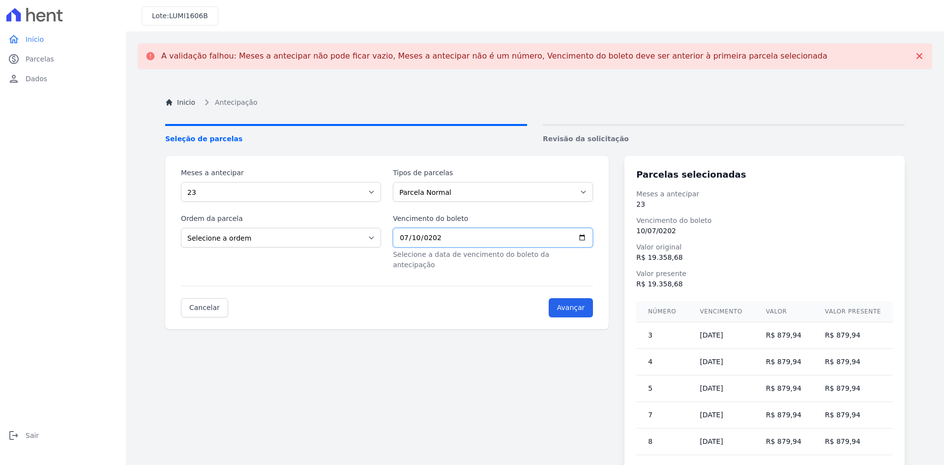
type input "2027-07-10"
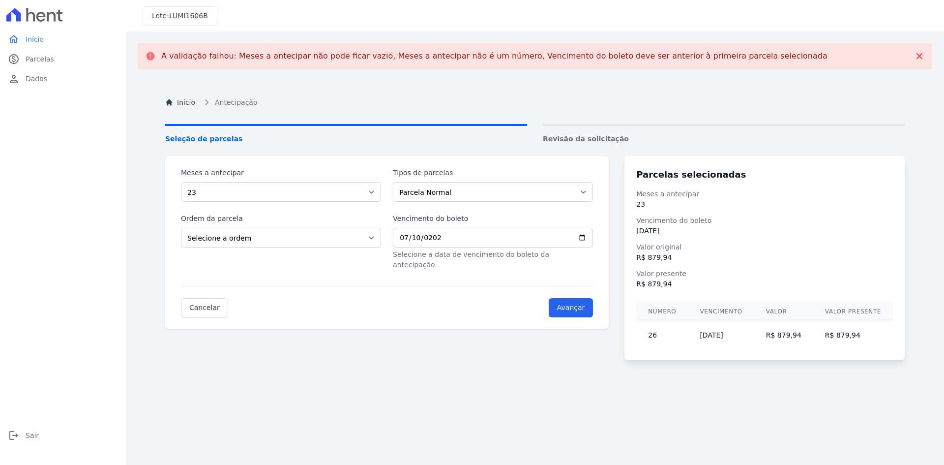
drag, startPoint x: 669, startPoint y: 343, endPoint x: 666, endPoint y: 337, distance: 7.3
click at [670, 343] on td "26" at bounding box center [662, 335] width 52 height 27
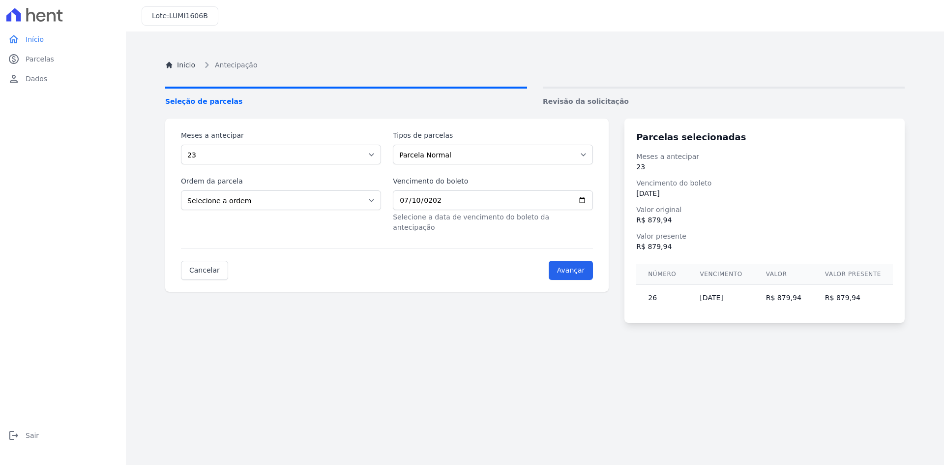
click at [666, 336] on div "Inicio Antecipação Seleção de parcelas Revisão da solicitação Meses a antecipar…" at bounding box center [534, 275] width 755 height 465
click at [663, 336] on div "Inicio Antecipação Seleção de parcelas Revisão da solicitação Meses a antecipar…" at bounding box center [534, 275] width 755 height 465
click at [659, 336] on div "Inicio Antecipação Seleção de parcelas Revisão da solicitação Meses a antecipar…" at bounding box center [534, 275] width 755 height 465
click at [655, 302] on td "26" at bounding box center [662, 298] width 52 height 27
click at [663, 299] on td "26" at bounding box center [662, 298] width 52 height 27
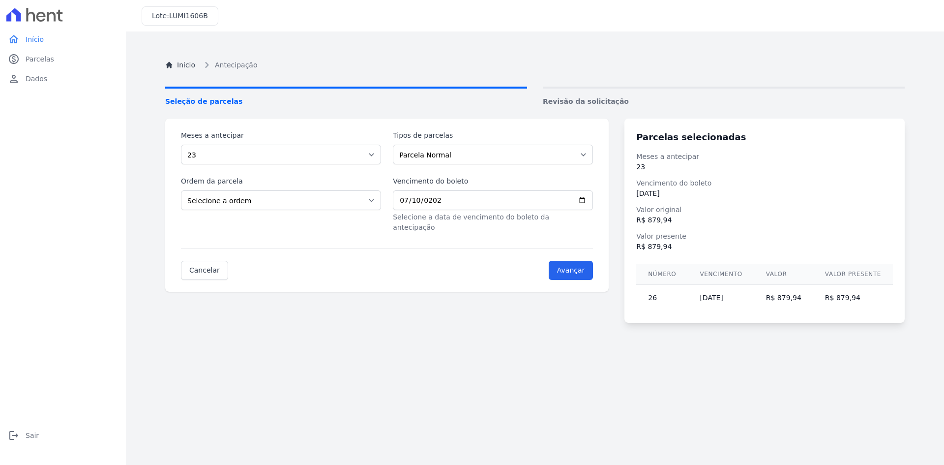
click at [656, 295] on td "26" at bounding box center [662, 298] width 52 height 27
drag, startPoint x: 662, startPoint y: 297, endPoint x: 669, endPoint y: 299, distance: 7.2
click at [669, 299] on td "26" at bounding box center [662, 298] width 52 height 27
drag, startPoint x: 743, startPoint y: 297, endPoint x: 793, endPoint y: 300, distance: 49.7
click at [754, 298] on td "10/07/2027" at bounding box center [721, 298] width 66 height 27
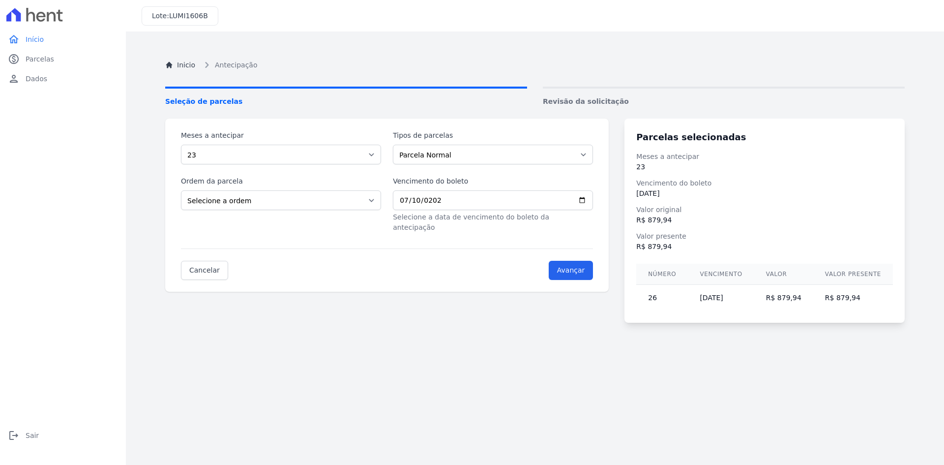
drag, startPoint x: 793, startPoint y: 300, endPoint x: 817, endPoint y: 299, distance: 24.1
click at [805, 300] on td "R$ 879,94" at bounding box center [783, 298] width 59 height 27
drag, startPoint x: 841, startPoint y: 296, endPoint x: 857, endPoint y: 295, distance: 16.3
click at [842, 296] on td "R$ 879,94" at bounding box center [853, 298] width 80 height 27
click at [850, 295] on td "R$ 879,94" at bounding box center [853, 298] width 80 height 27
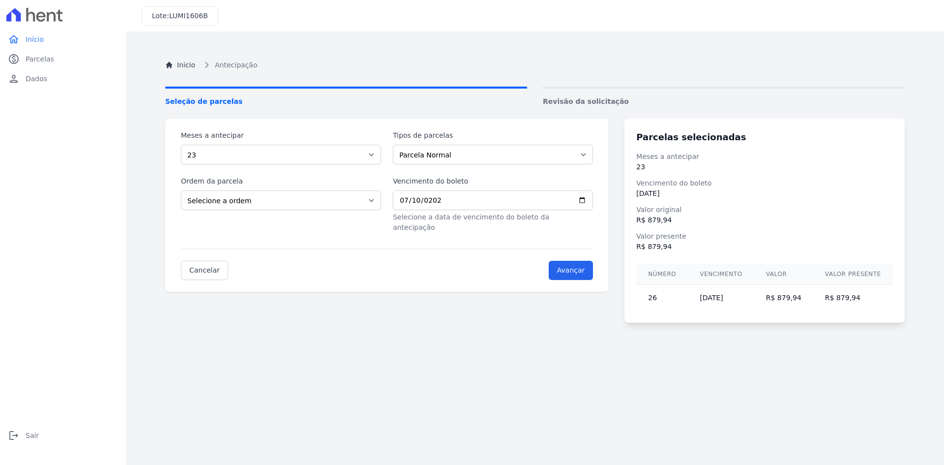
drag, startPoint x: 880, startPoint y: 275, endPoint x: 838, endPoint y: 269, distance: 41.7
click at [850, 270] on table "Número Vencimento Valor Valor presente 26 10/07/2027 R$ 879,94 R$ 879,94" at bounding box center [764, 287] width 257 height 47
drag, startPoint x: 838, startPoint y: 269, endPoint x: 787, endPoint y: 274, distance: 51.3
click at [802, 274] on tr "Número Vencimento Valor Valor presente" at bounding box center [764, 274] width 257 height 21
drag, startPoint x: 772, startPoint y: 274, endPoint x: 707, endPoint y: 269, distance: 65.6
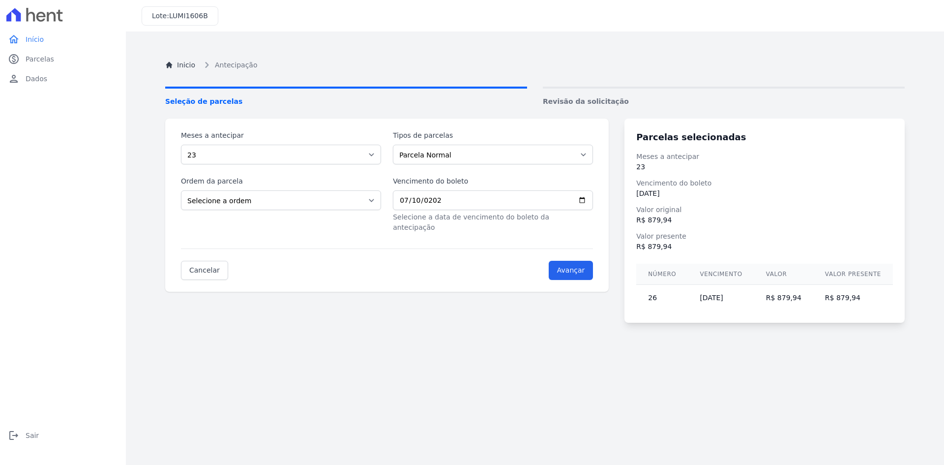
click at [708, 270] on tr "Número Vencimento Valor Valor presente" at bounding box center [764, 274] width 257 height 21
drag, startPoint x: 678, startPoint y: 223, endPoint x: 669, endPoint y: 188, distance: 36.1
click at [673, 206] on dl "Meses a antecipar 23 Vencimento do boleto 10/07/2027 Valor original R$ 879,94 V…" at bounding box center [764, 201] width 257 height 100
drag, startPoint x: 669, startPoint y: 188, endPoint x: 667, endPoint y: 175, distance: 13.4
click at [667, 176] on dl "Meses a antecipar 23 Vencimento do boleto 10/07/2027 Valor original R$ 879,94 V…" at bounding box center [764, 201] width 257 height 100
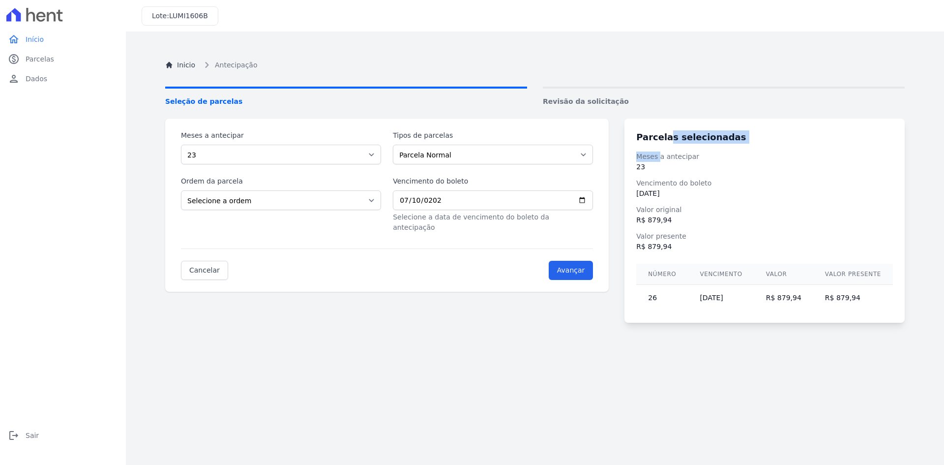
click at [673, 118] on div "Inicio Antecipação Seleção de parcelas Revisão da solicitação Meses a antecipar…" at bounding box center [534, 275] width 755 height 465
click at [826, 201] on dl "Meses a antecipar 23 Vencimento do boleto 10/07/2027 Valor original R$ 879,94 V…" at bounding box center [764, 201] width 257 height 100
click at [106, 308] on div "home Início home Início paid Parcelas paid Parcelas person Dados person Dados l…" at bounding box center [63, 242] width 118 height 427
click at [191, 327] on div "Inicio Antecipação Seleção de parcelas Revisão da solicitação Meses a antecipar…" at bounding box center [534, 275] width 755 height 465
